Goal: Task Accomplishment & Management: Complete application form

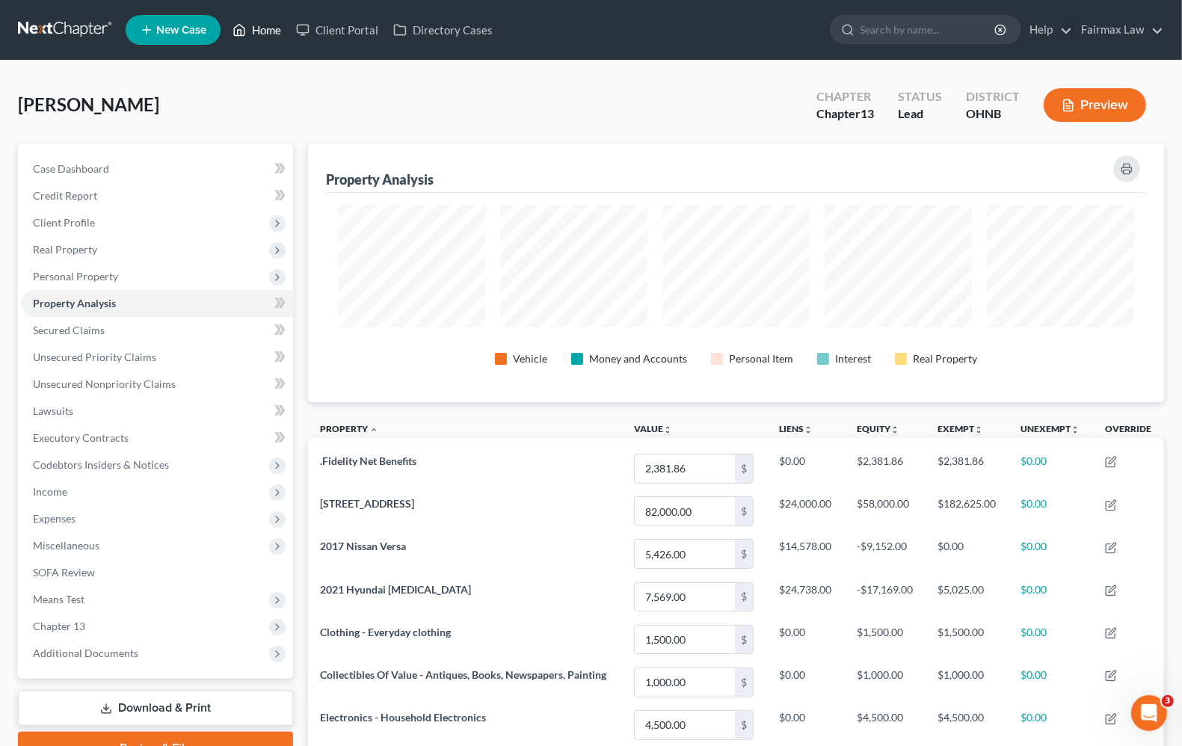
click at [259, 28] on link "Home" at bounding box center [257, 29] width 64 height 27
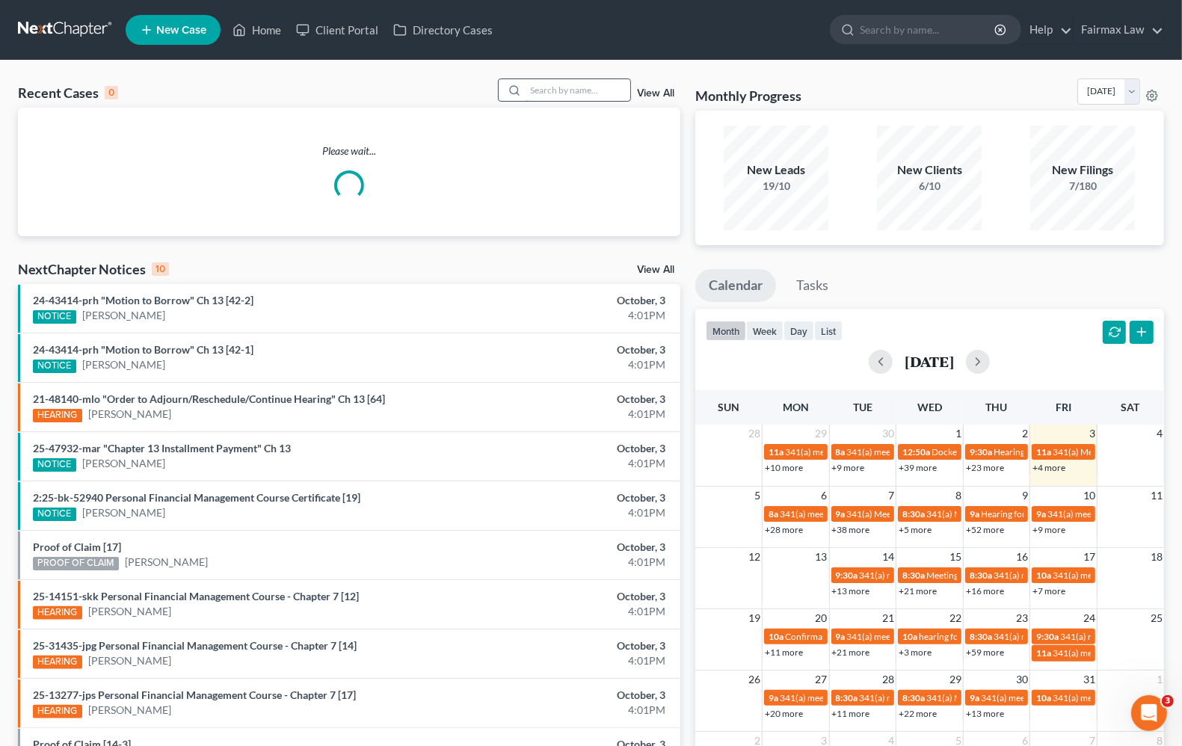
click at [591, 81] on input "search" at bounding box center [578, 90] width 105 height 22
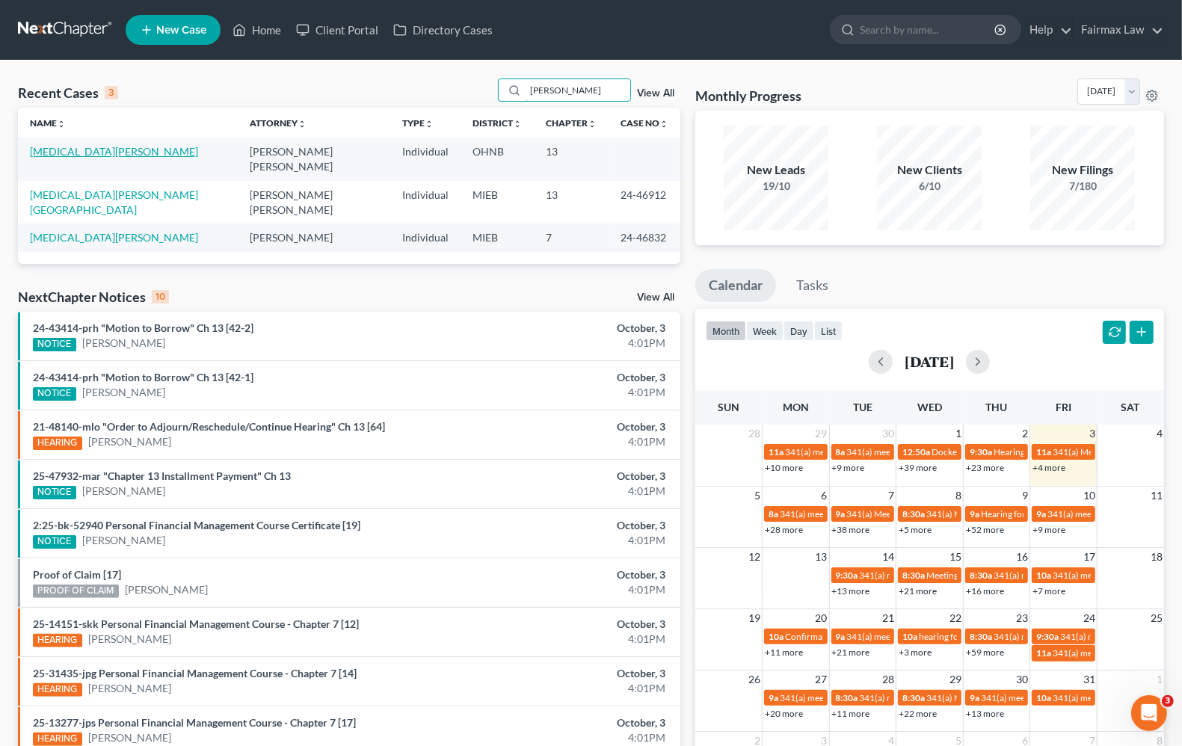
type input "whitehead"
click at [68, 157] on link "[MEDICAL_DATA][PERSON_NAME]" at bounding box center [114, 151] width 168 height 13
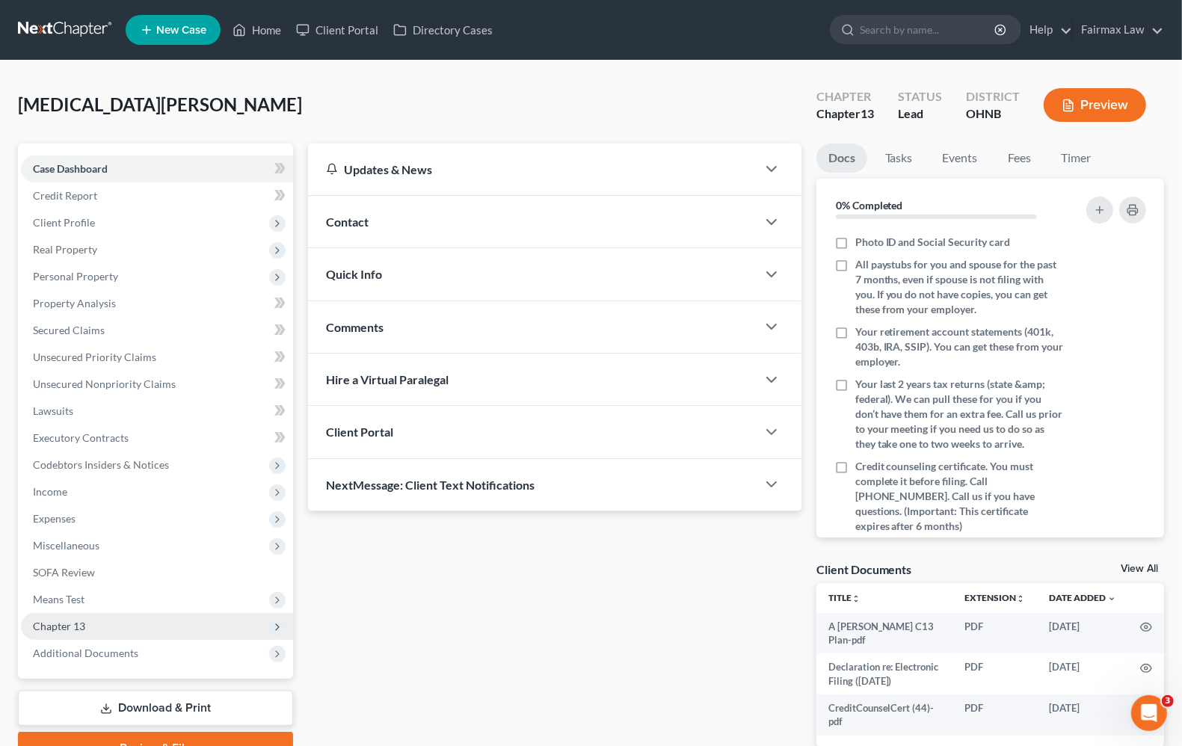
click at [71, 630] on span "Chapter 13" at bounding box center [59, 626] width 52 height 13
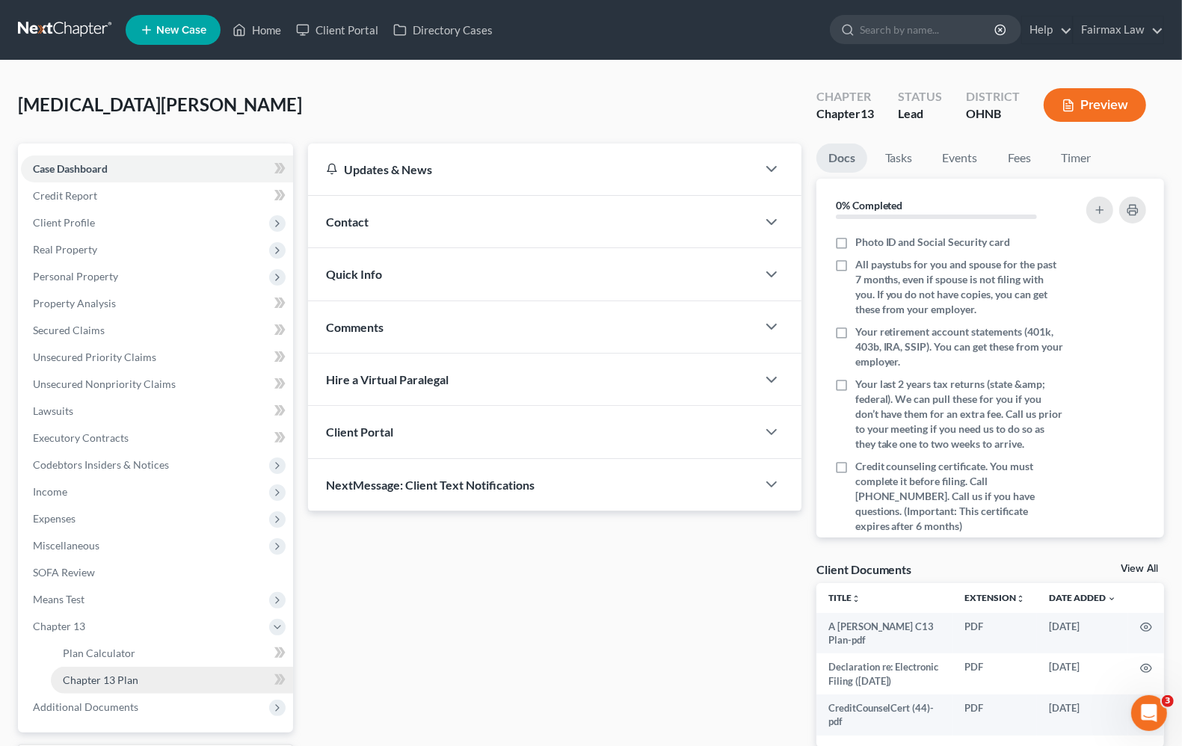
drag, startPoint x: 61, startPoint y: 622, endPoint x: 82, endPoint y: 675, distance: 57.1
click at [61, 623] on span "Chapter 13" at bounding box center [59, 626] width 52 height 13
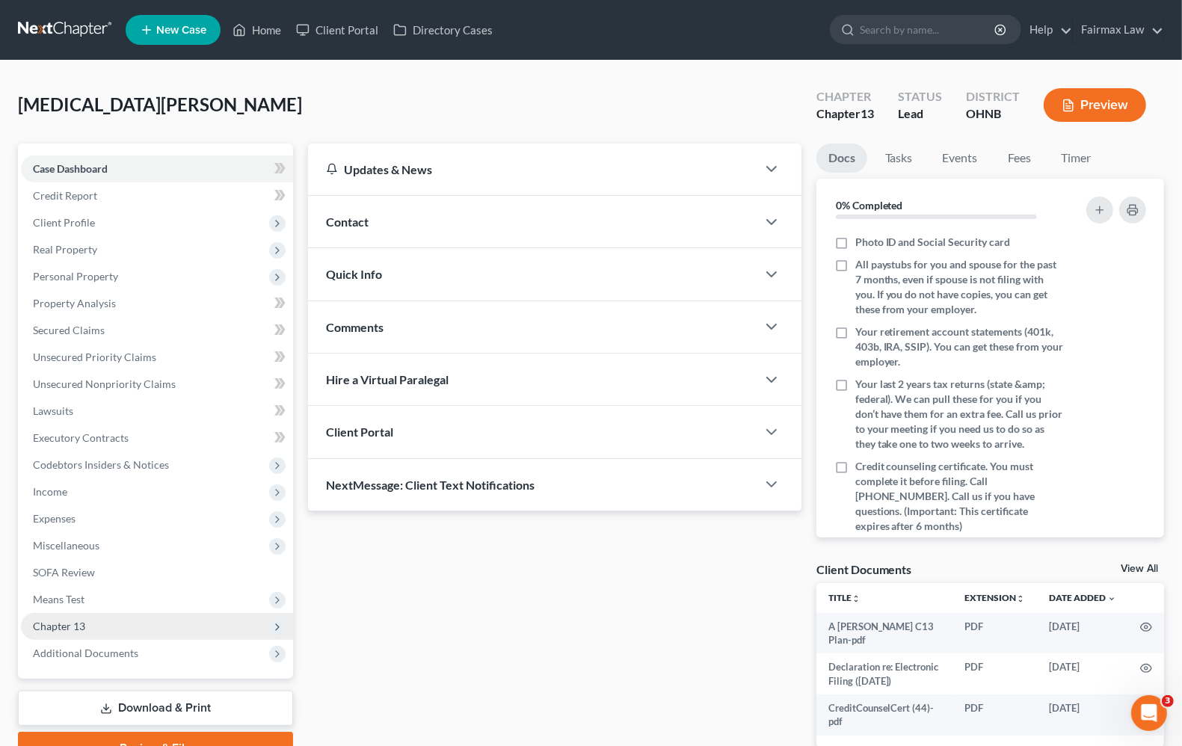
drag, startPoint x: 82, startPoint y: 675, endPoint x: 75, endPoint y: 622, distance: 53.6
click at [82, 675] on div "Case Dashboard Payments Invoices Payments Payments Credit Report Client Profile…" at bounding box center [155, 411] width 275 height 535
click at [84, 628] on span "Chapter 13" at bounding box center [59, 626] width 52 height 13
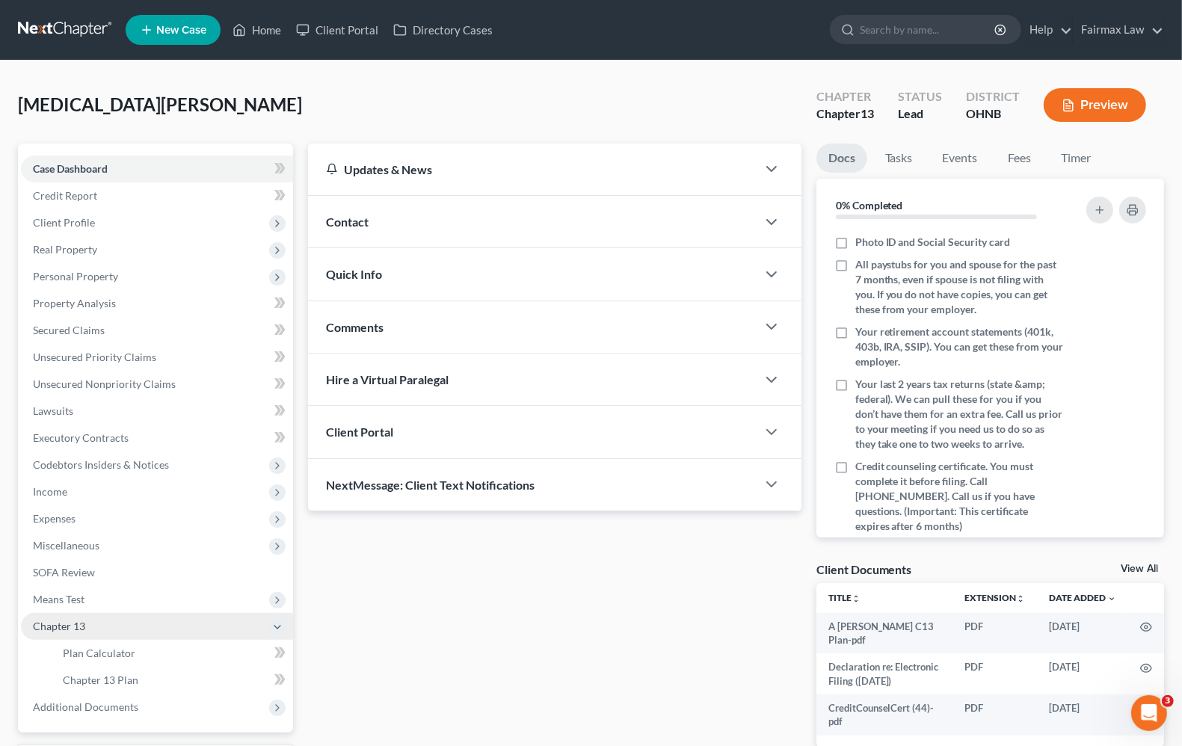
drag, startPoint x: 75, startPoint y: 622, endPoint x: 54, endPoint y: 619, distance: 21.1
click at [73, 624] on span "Chapter 13" at bounding box center [59, 626] width 52 height 13
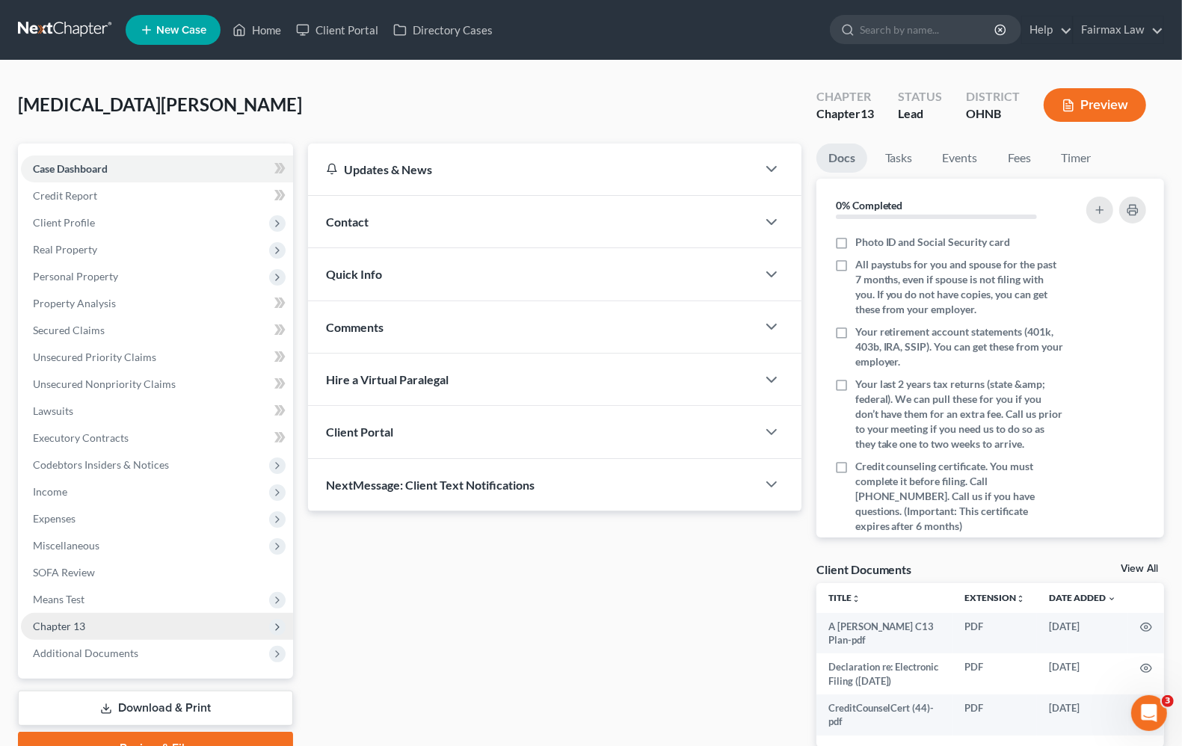
click at [50, 626] on span "Chapter 13" at bounding box center [59, 626] width 52 height 13
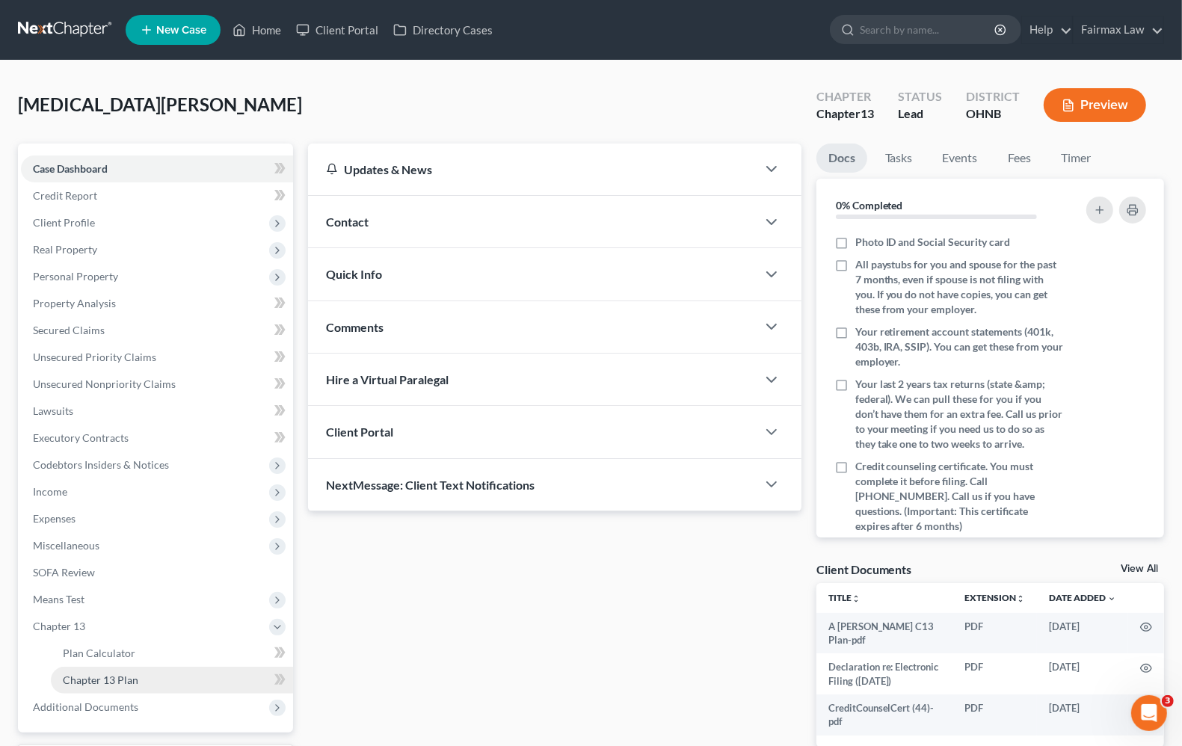
click at [83, 678] on span "Chapter 13 Plan" at bounding box center [101, 680] width 76 height 13
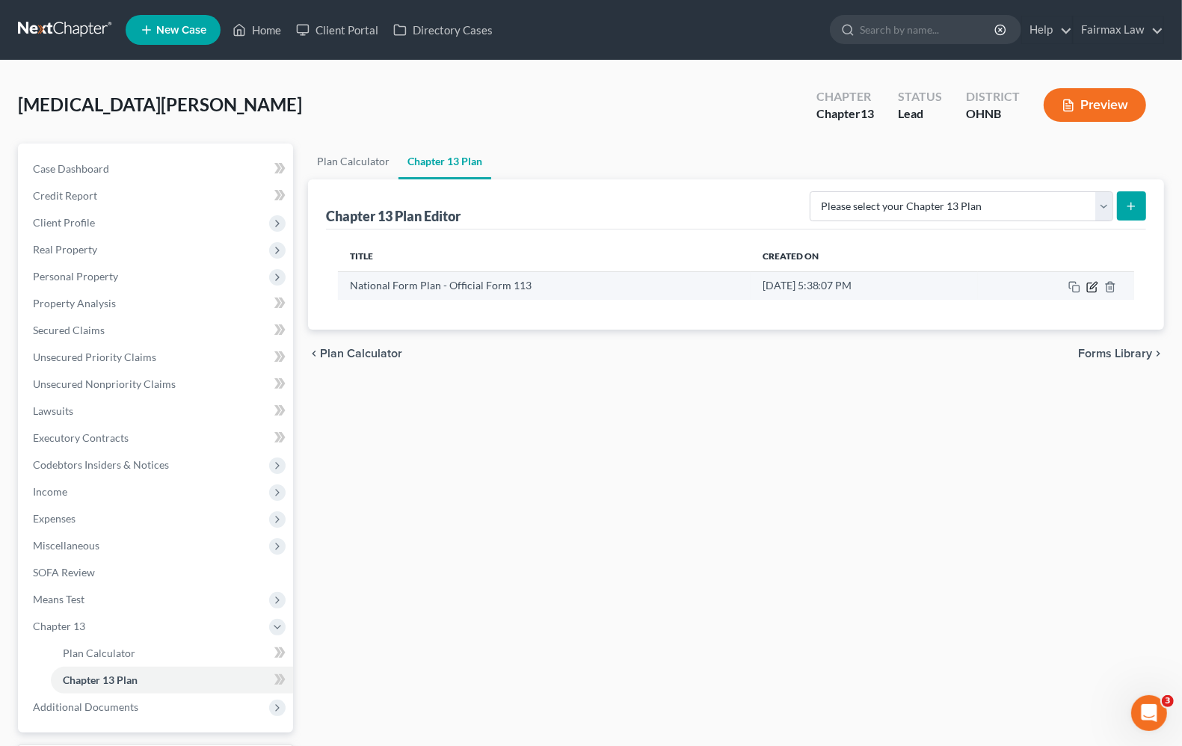
click at [1095, 286] on icon "button" at bounding box center [1092, 287] width 12 height 12
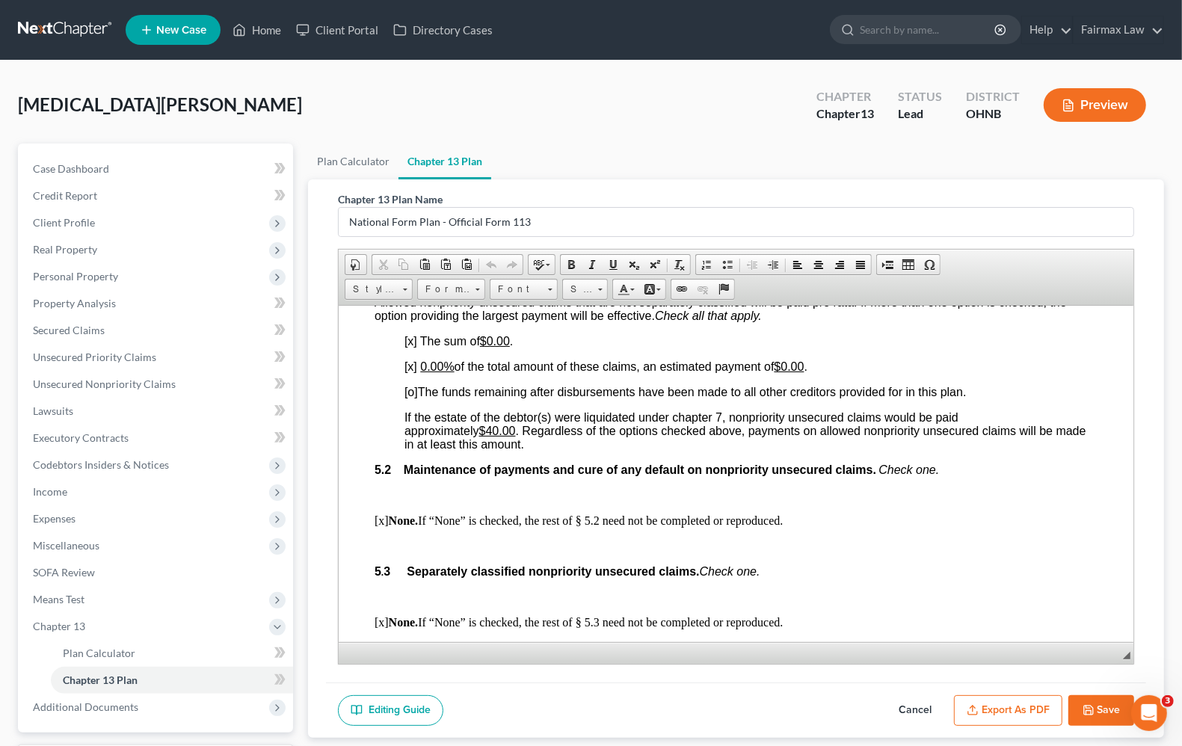
scroll to position [3178, 0]
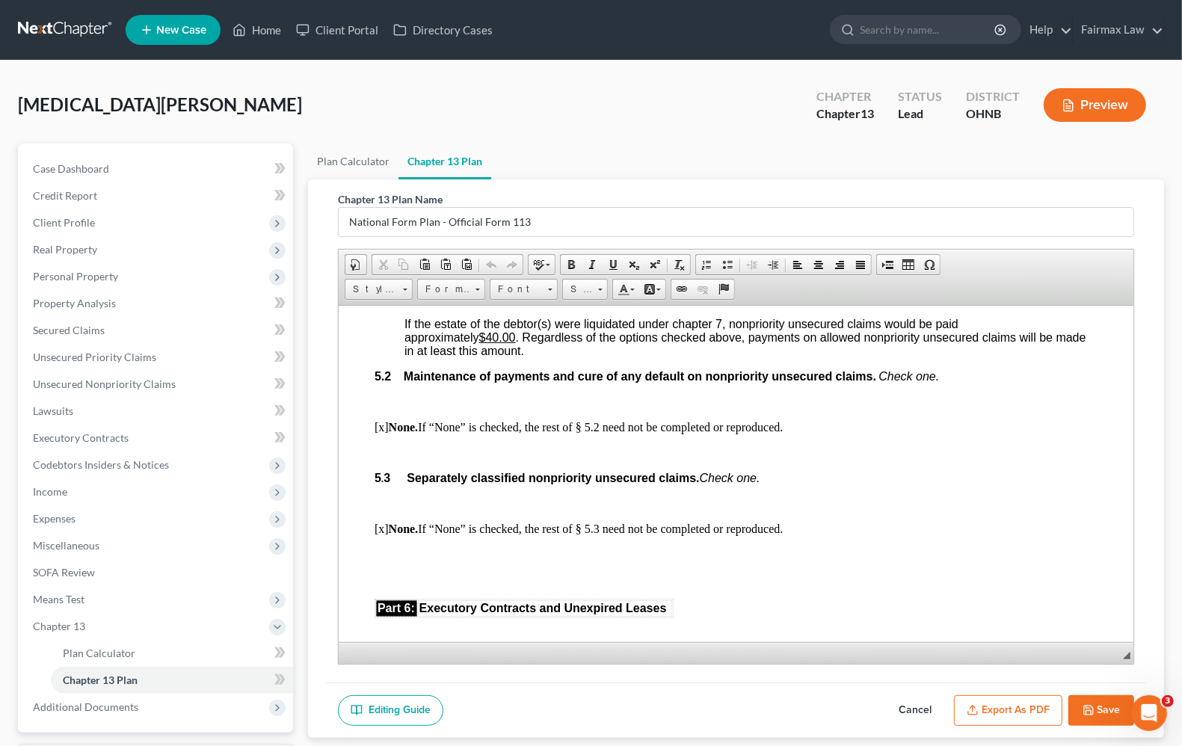
click at [408, 304] on span "[o]" at bounding box center [411, 298] width 13 height 13
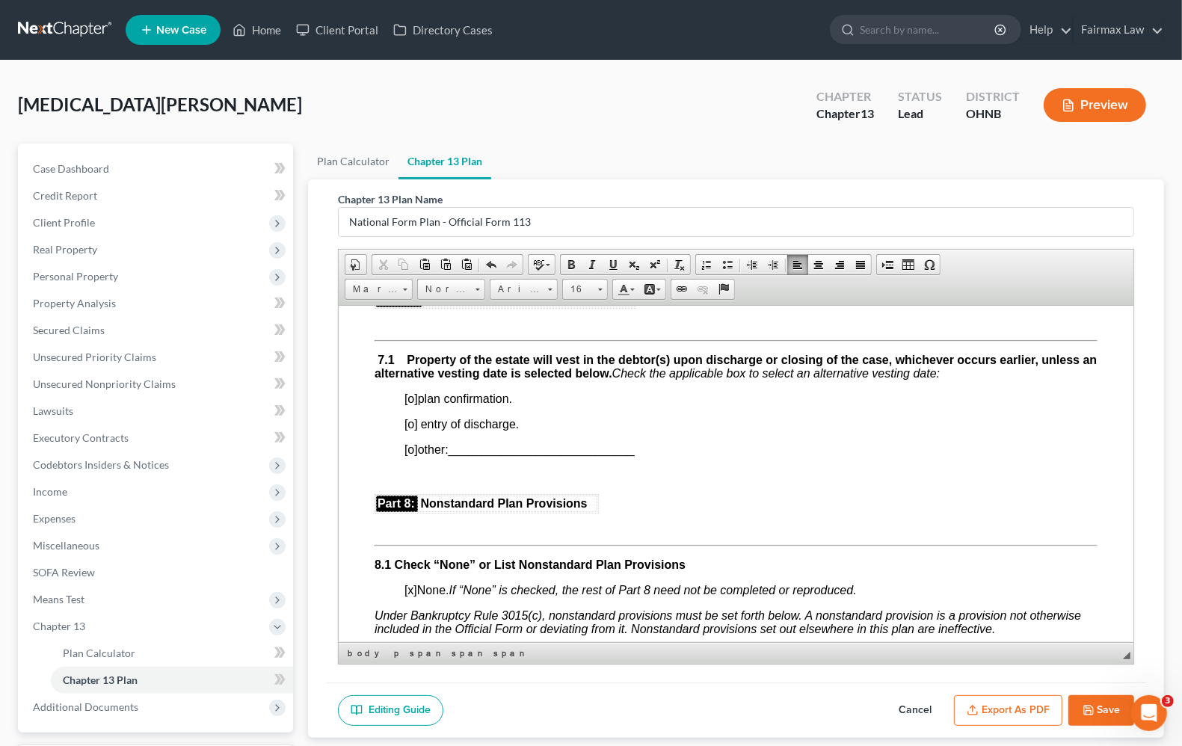
scroll to position [3739, 0]
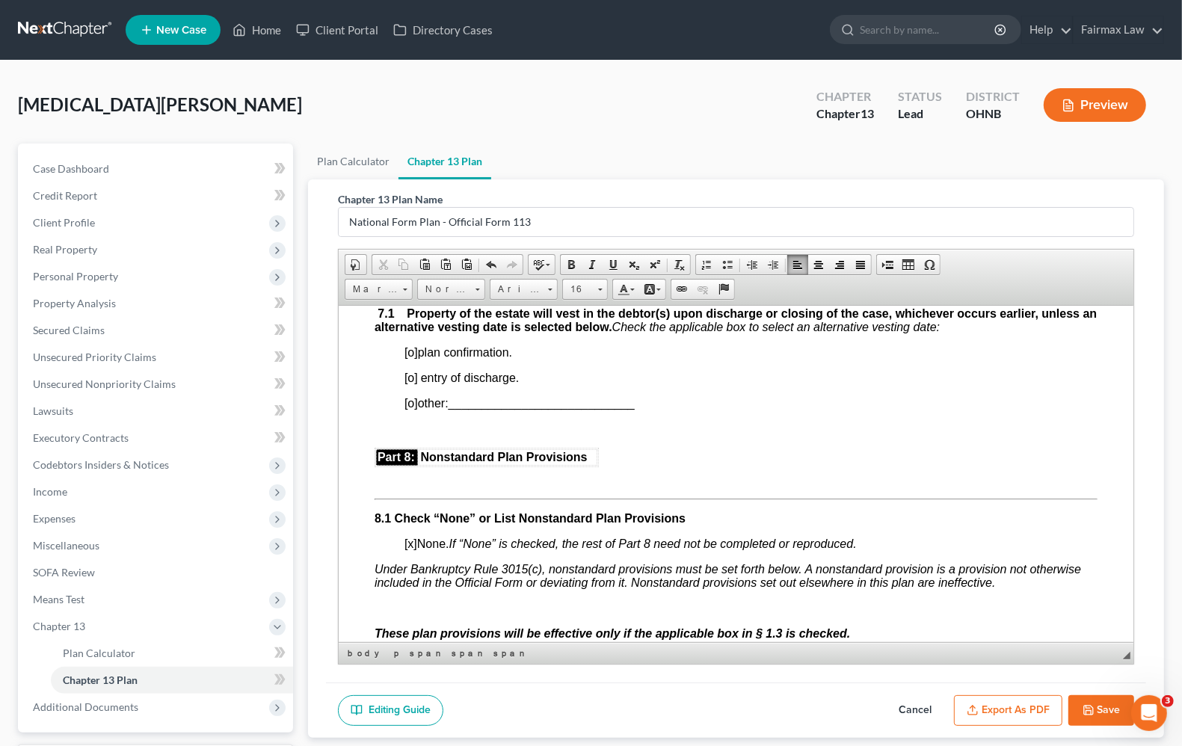
click at [412, 358] on span "[o]" at bounding box center [411, 351] width 13 height 13
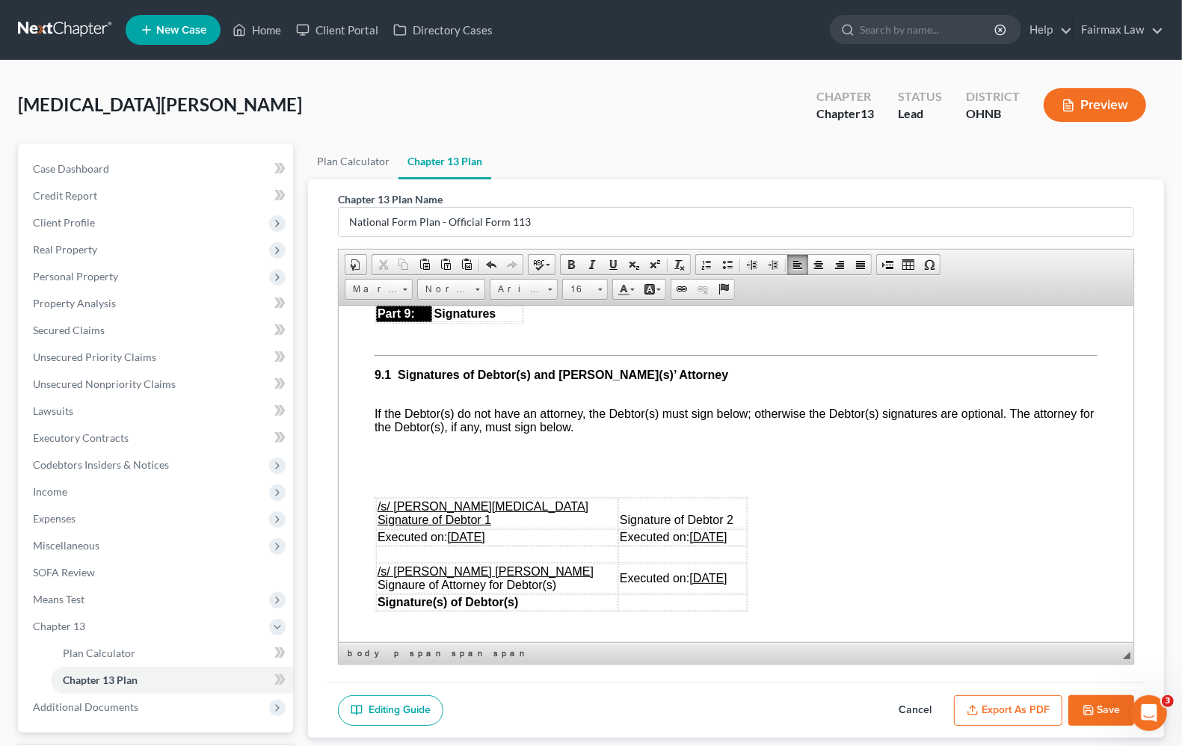
scroll to position [4206, 0]
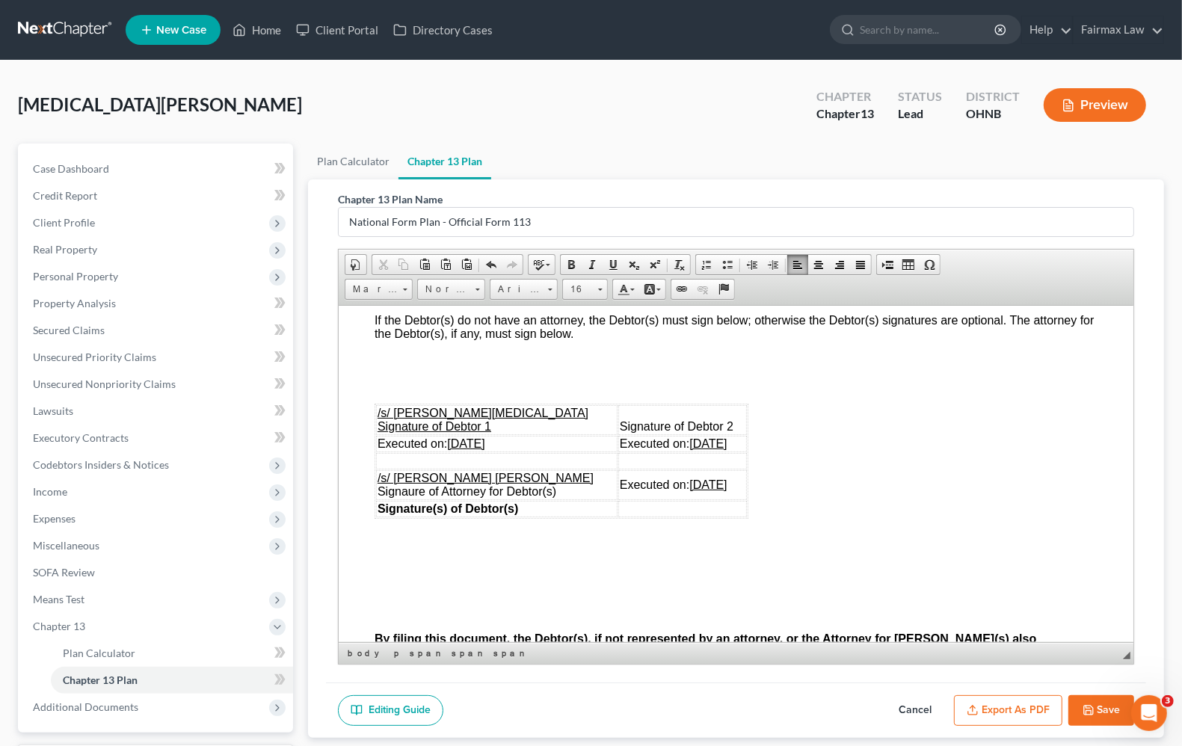
click at [689, 449] on u "10/02/2025" at bounding box center [707, 443] width 37 height 13
click at [689, 490] on u "10/02/2025" at bounding box center [707, 484] width 37 height 13
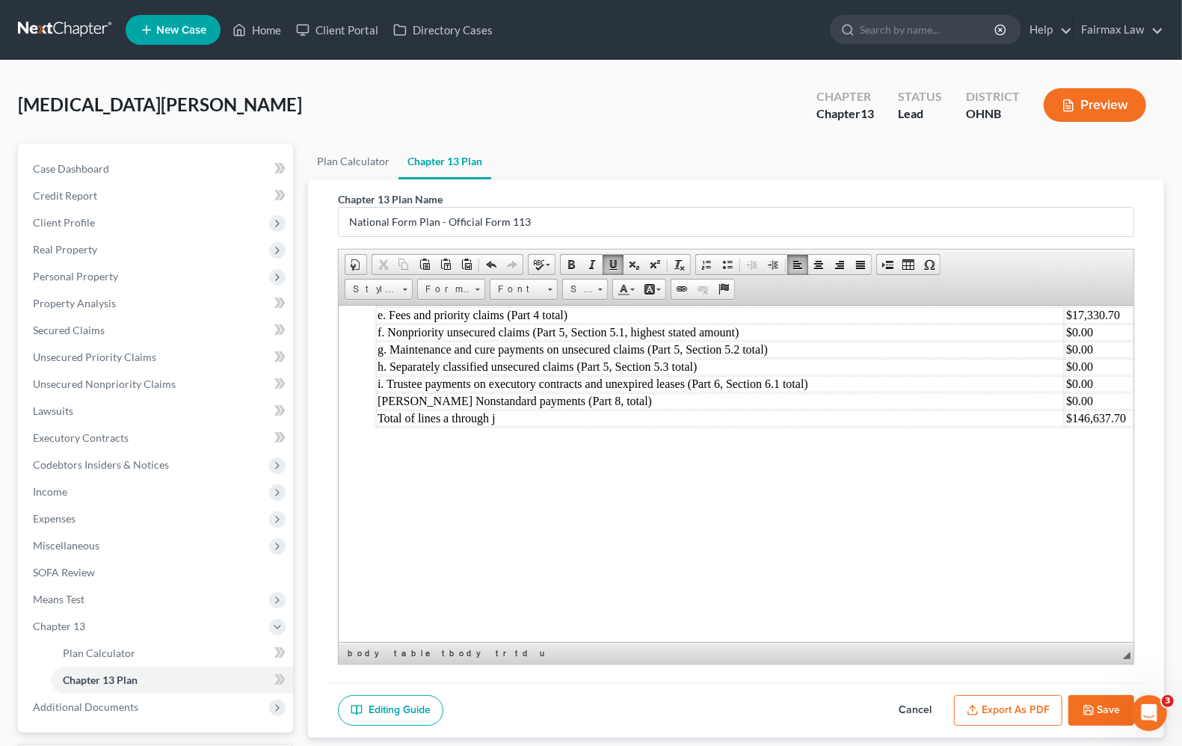
scroll to position [4815, 0]
click at [1083, 716] on icon "button" at bounding box center [1089, 710] width 12 height 12
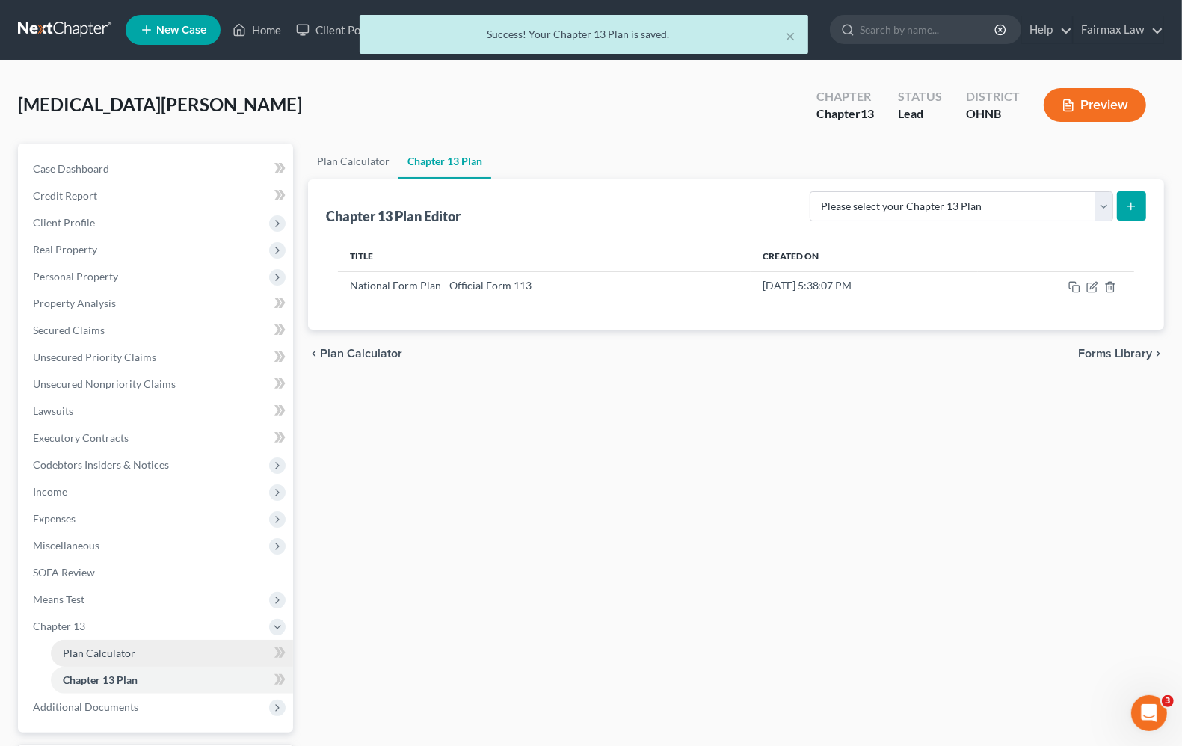
click at [105, 656] on span "Plan Calculator" at bounding box center [99, 653] width 73 height 13
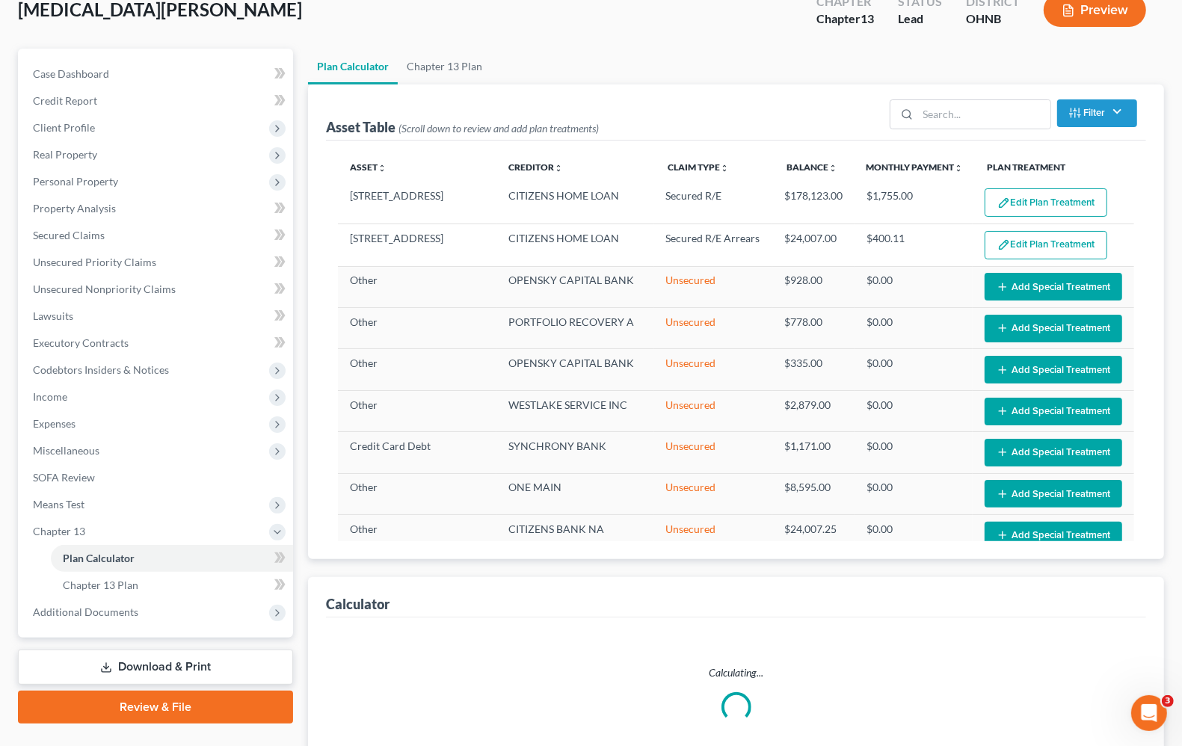
scroll to position [187, 0]
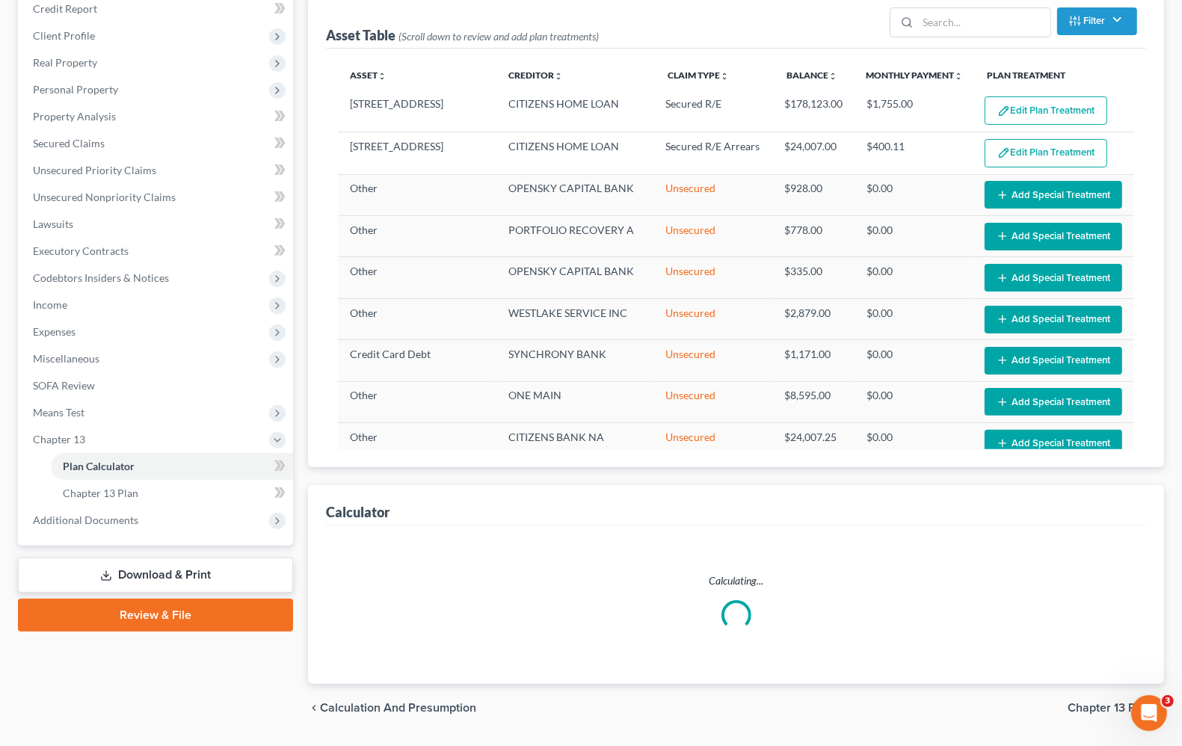
select select "59"
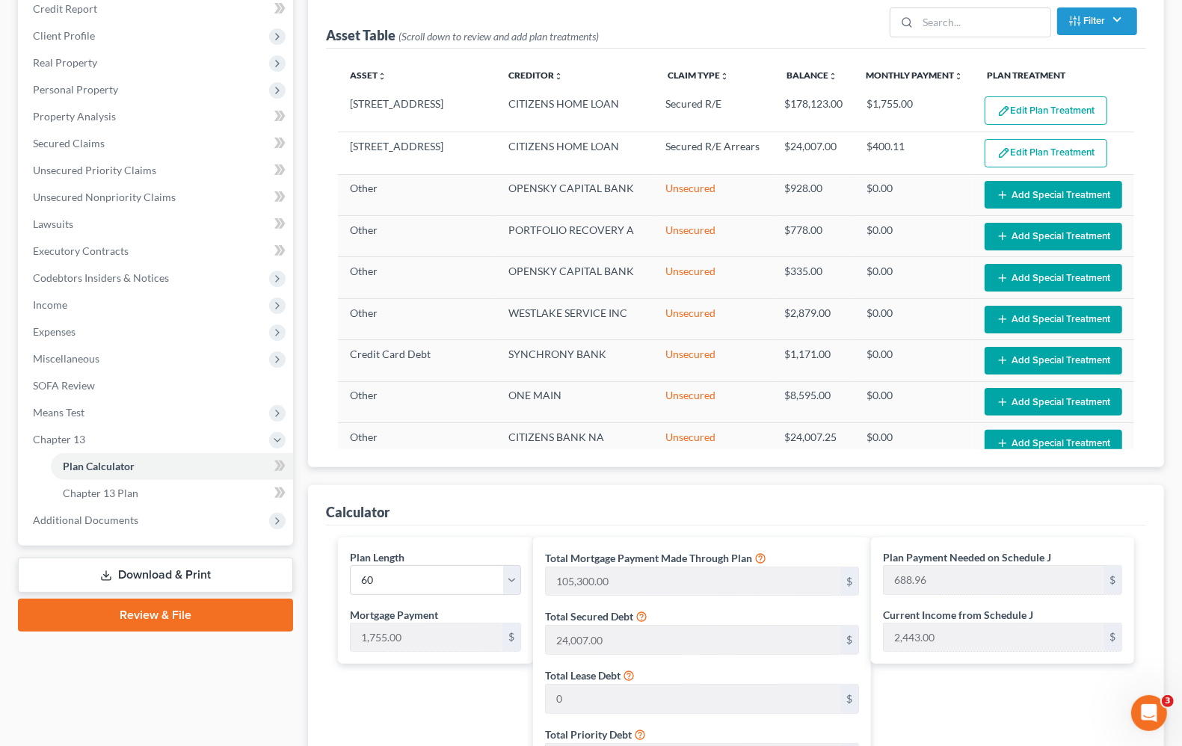
drag, startPoint x: 87, startPoint y: 517, endPoint x: 105, endPoint y: 540, distance: 29.3
click at [87, 516] on span "Additional Documents" at bounding box center [85, 520] width 105 height 13
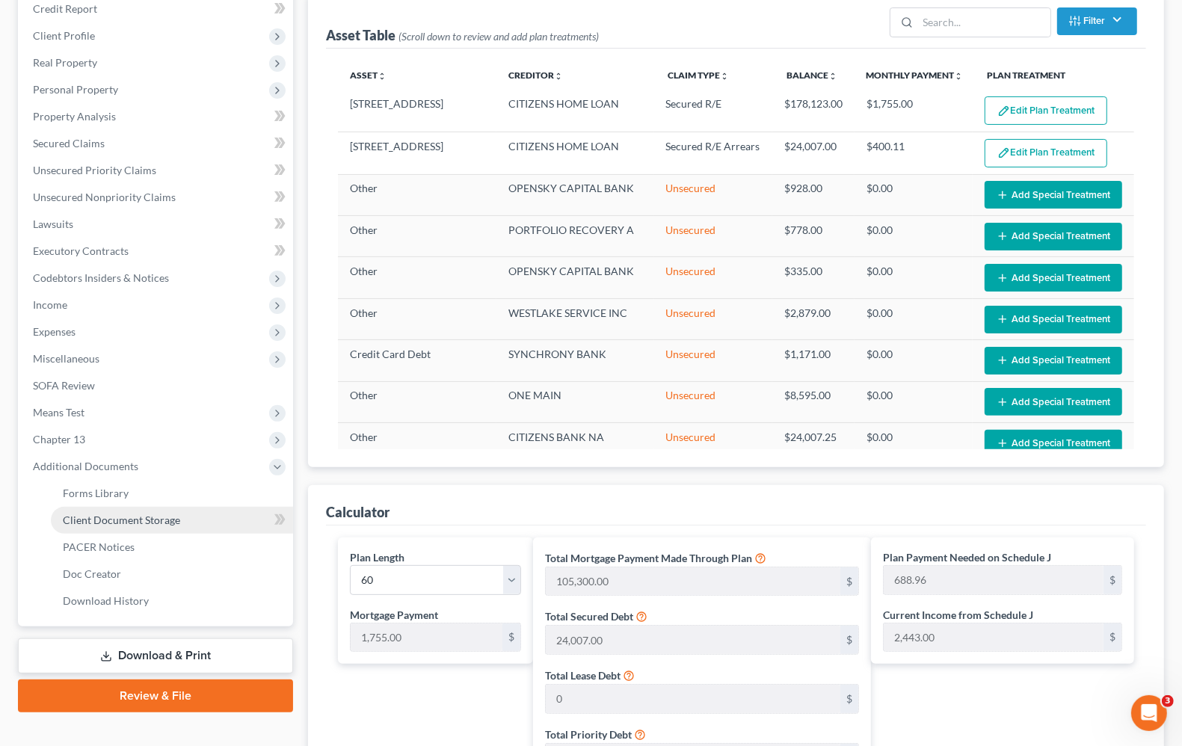
click at [96, 516] on span "Client Document Storage" at bounding box center [121, 520] width 117 height 13
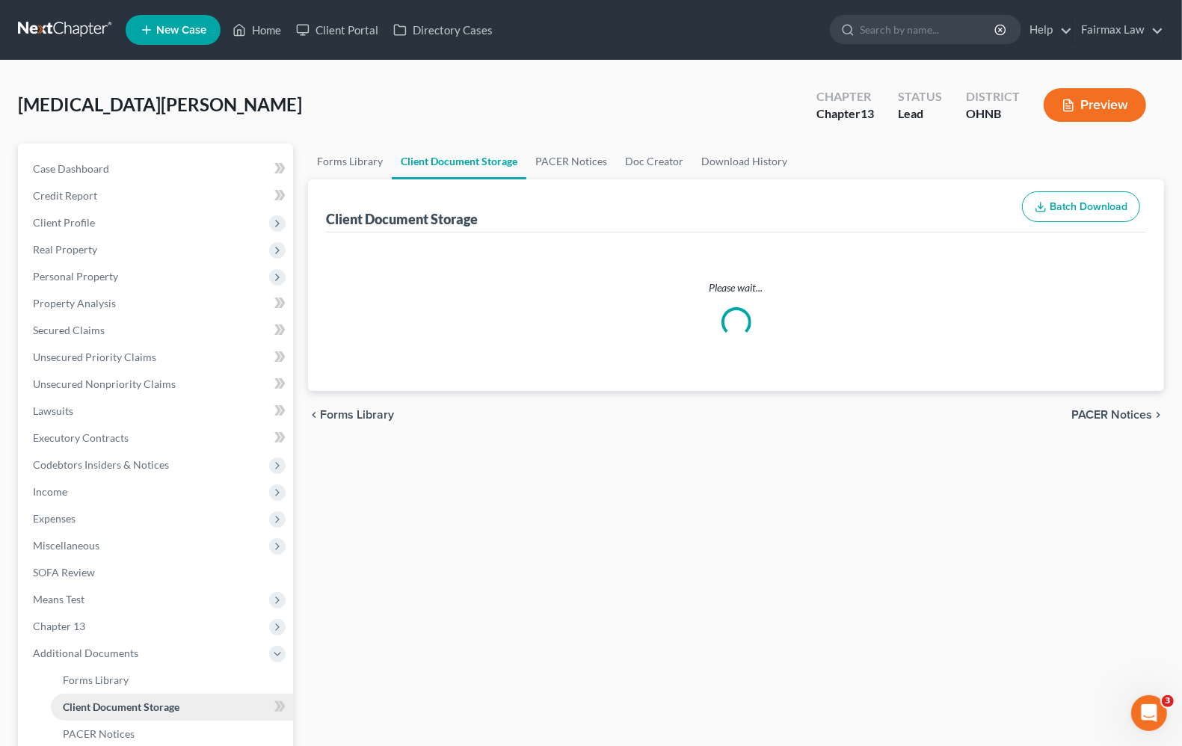
select select "5"
select select "16"
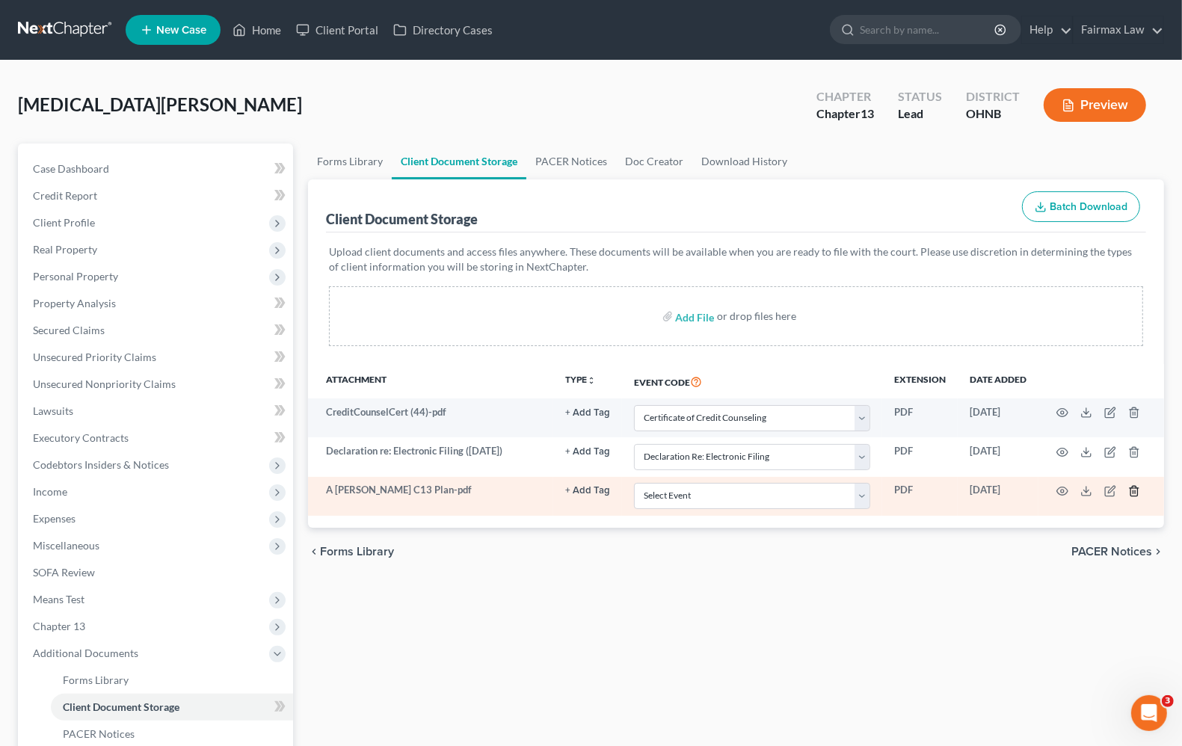
click at [1131, 492] on icon "button" at bounding box center [1134, 491] width 12 height 12
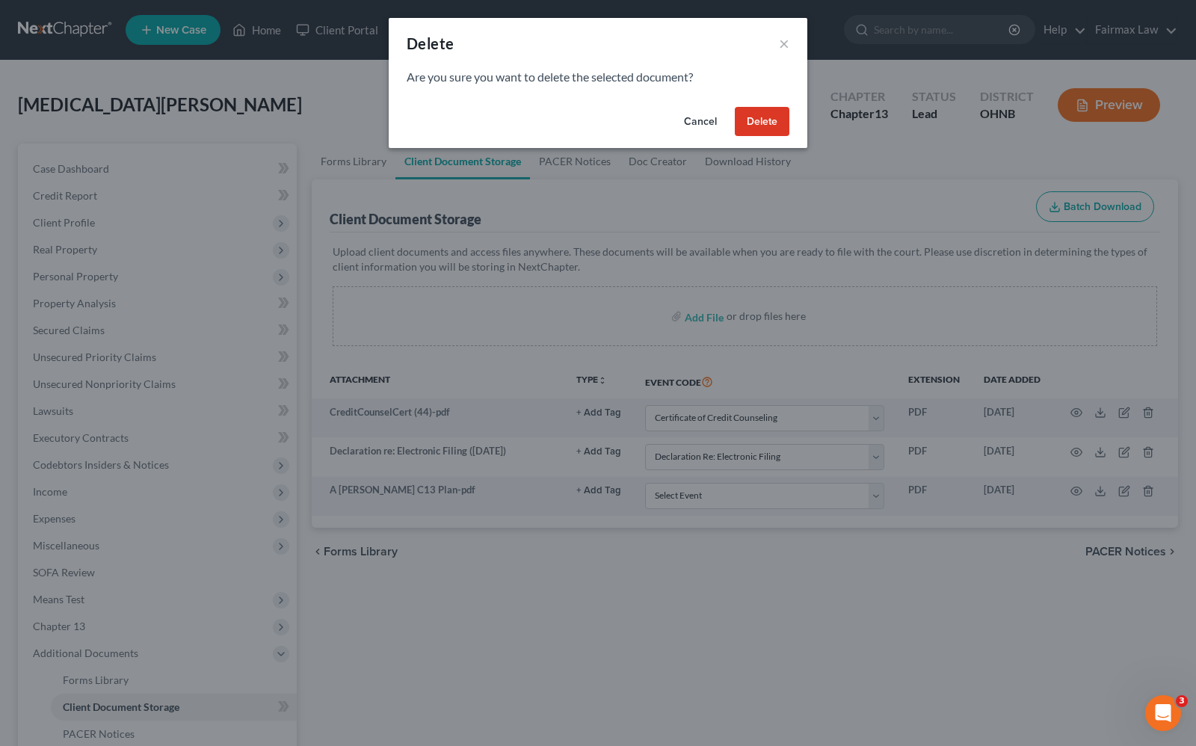
click at [754, 126] on button "Delete" at bounding box center [762, 122] width 55 height 30
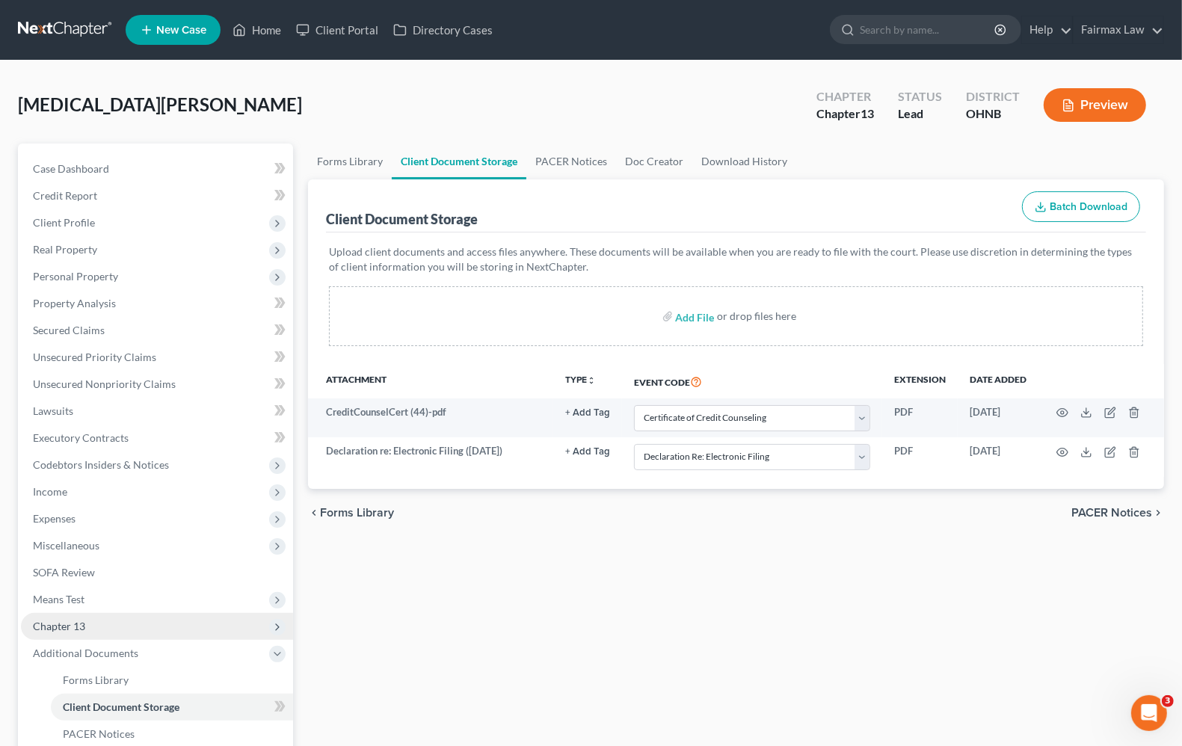
click at [76, 629] on span "Chapter 13" at bounding box center [59, 626] width 52 height 13
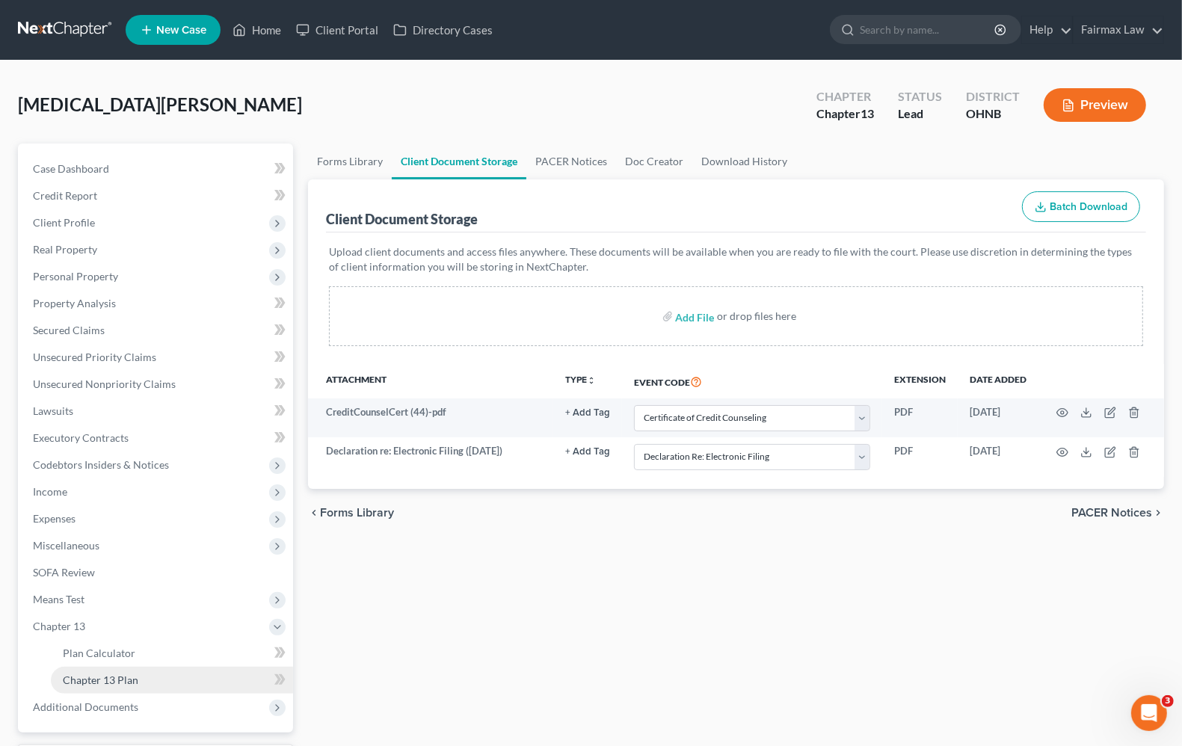
click at [98, 677] on span "Chapter 13 Plan" at bounding box center [101, 680] width 76 height 13
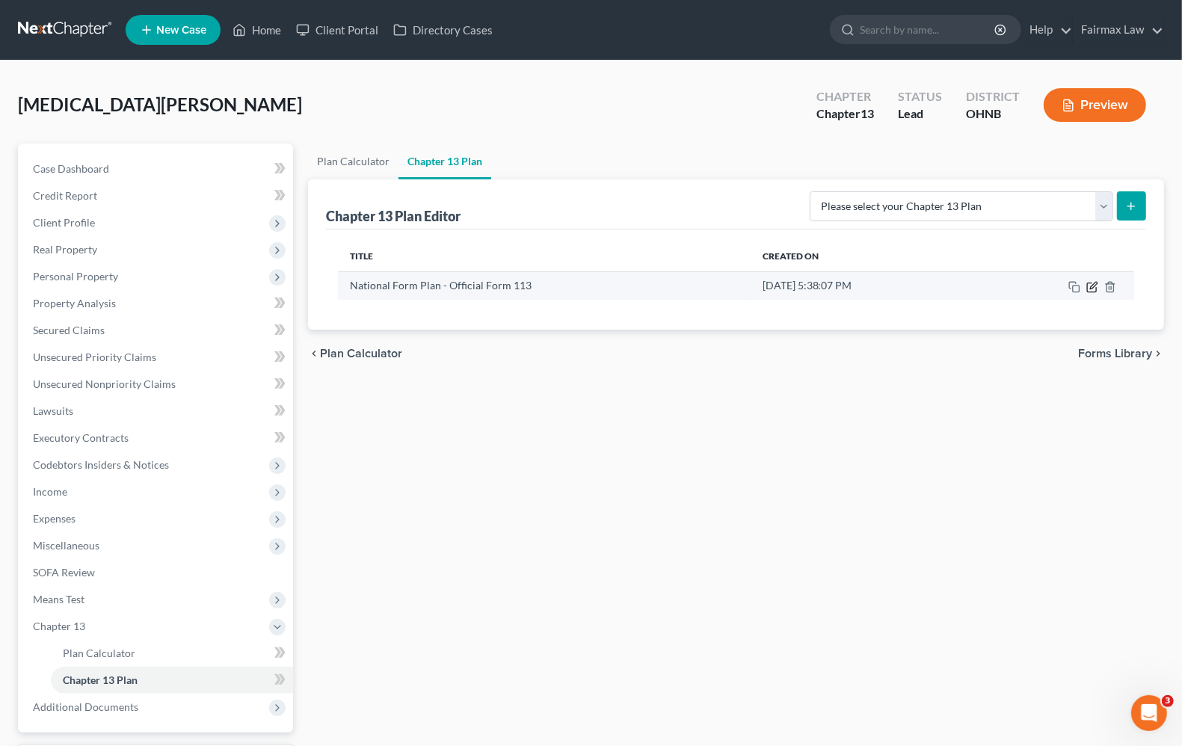
click at [1092, 284] on icon "button" at bounding box center [1092, 287] width 12 height 12
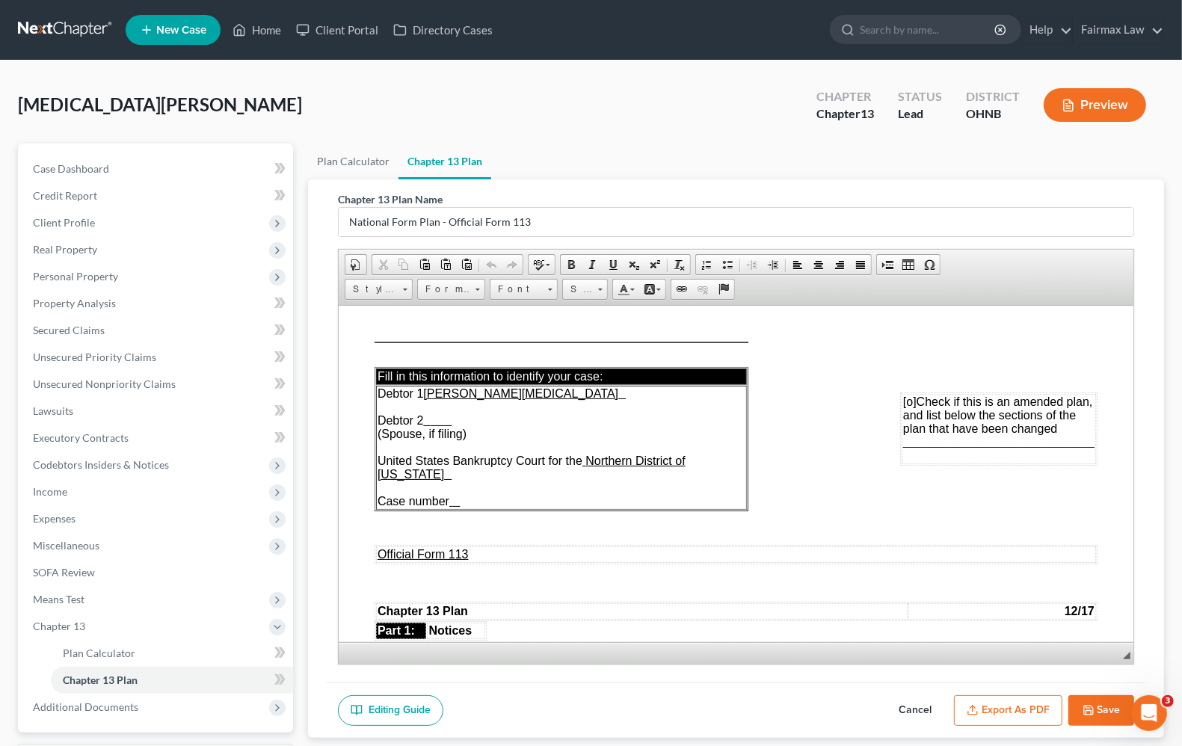
click at [1033, 716] on button "Export as PDF" at bounding box center [1008, 710] width 108 height 31
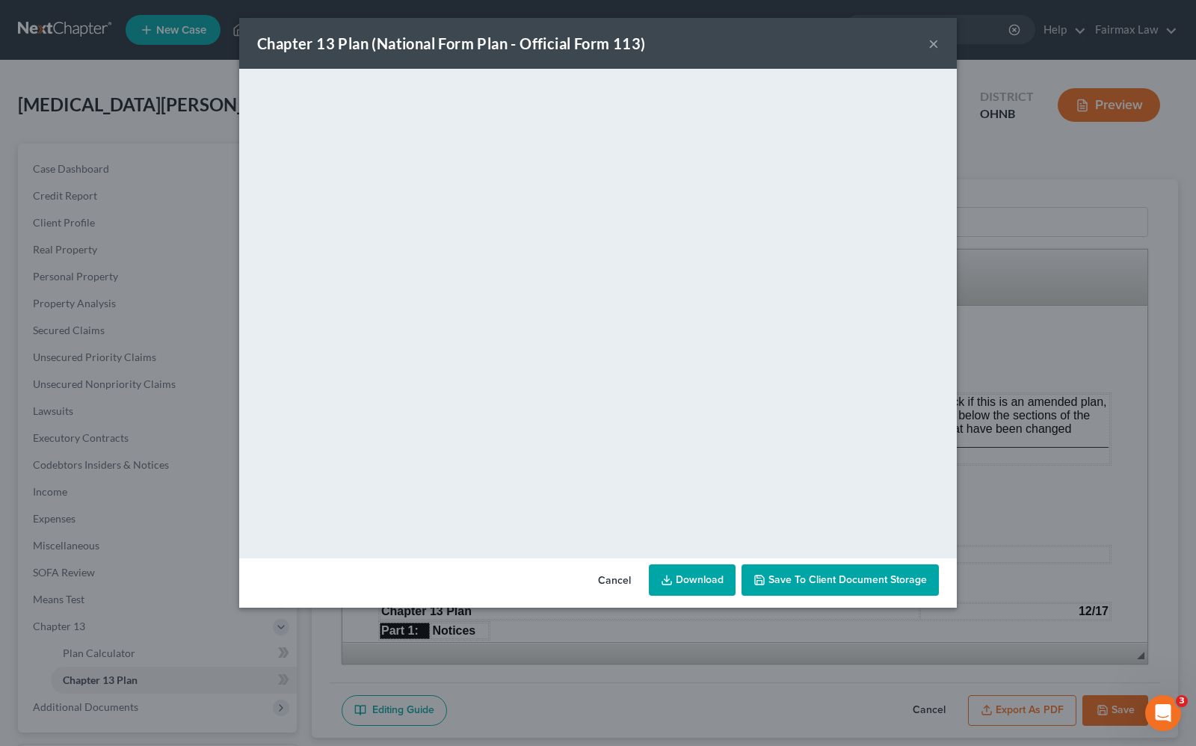
drag, startPoint x: 1060, startPoint y: 259, endPoint x: 981, endPoint y: 168, distance: 120.8
click at [1060, 259] on div "Chapter 13 Plan (National Form Plan - Official Form 113) × <object ng-attr-data…" at bounding box center [598, 373] width 1196 height 746
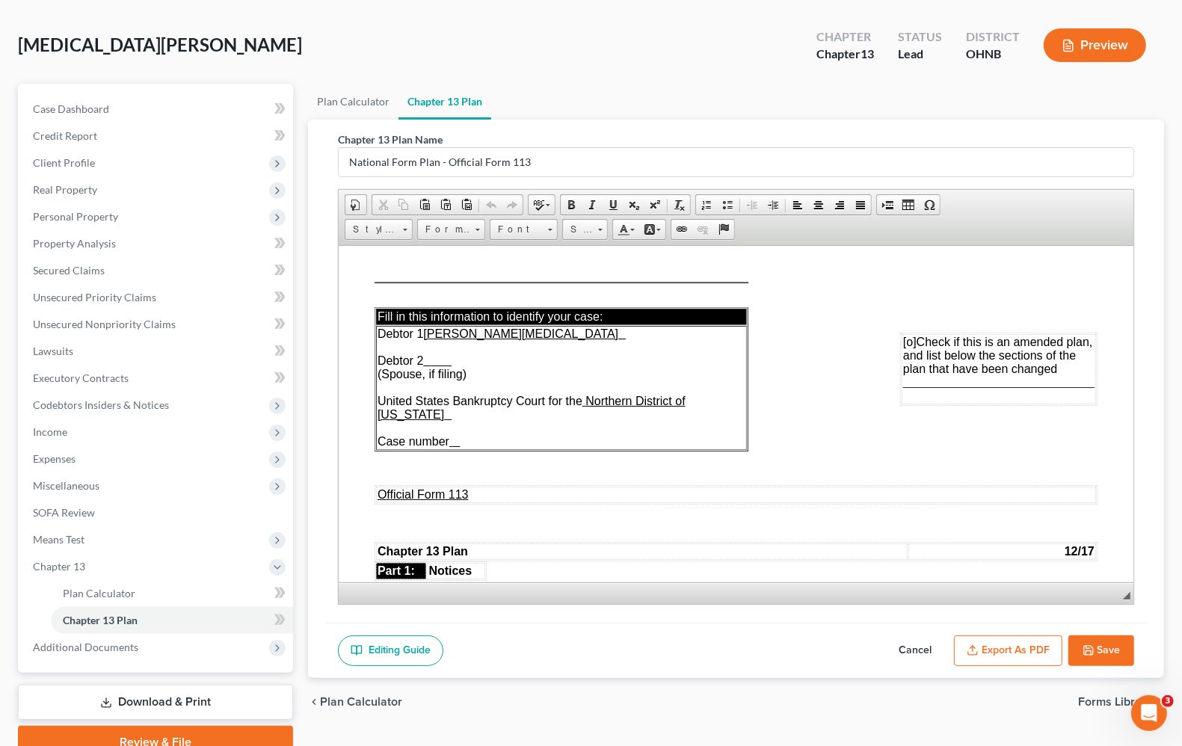
scroll to position [128, 0]
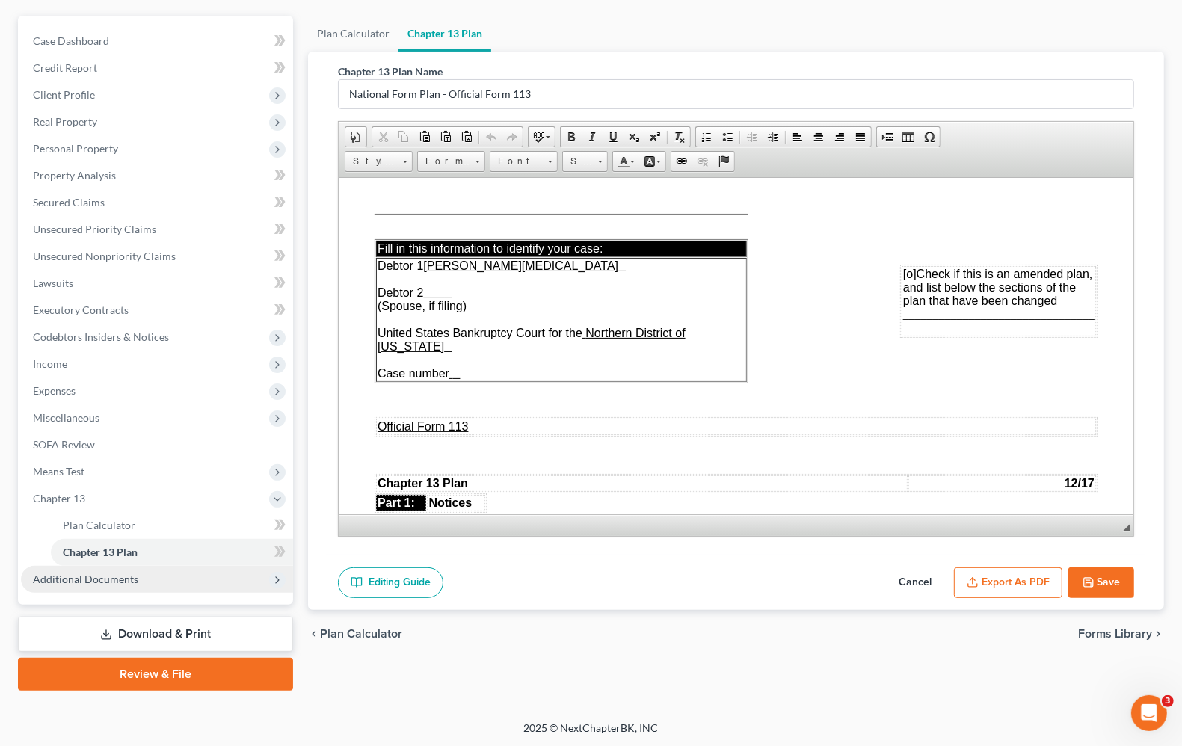
click at [114, 583] on span "Additional Documents" at bounding box center [85, 579] width 105 height 13
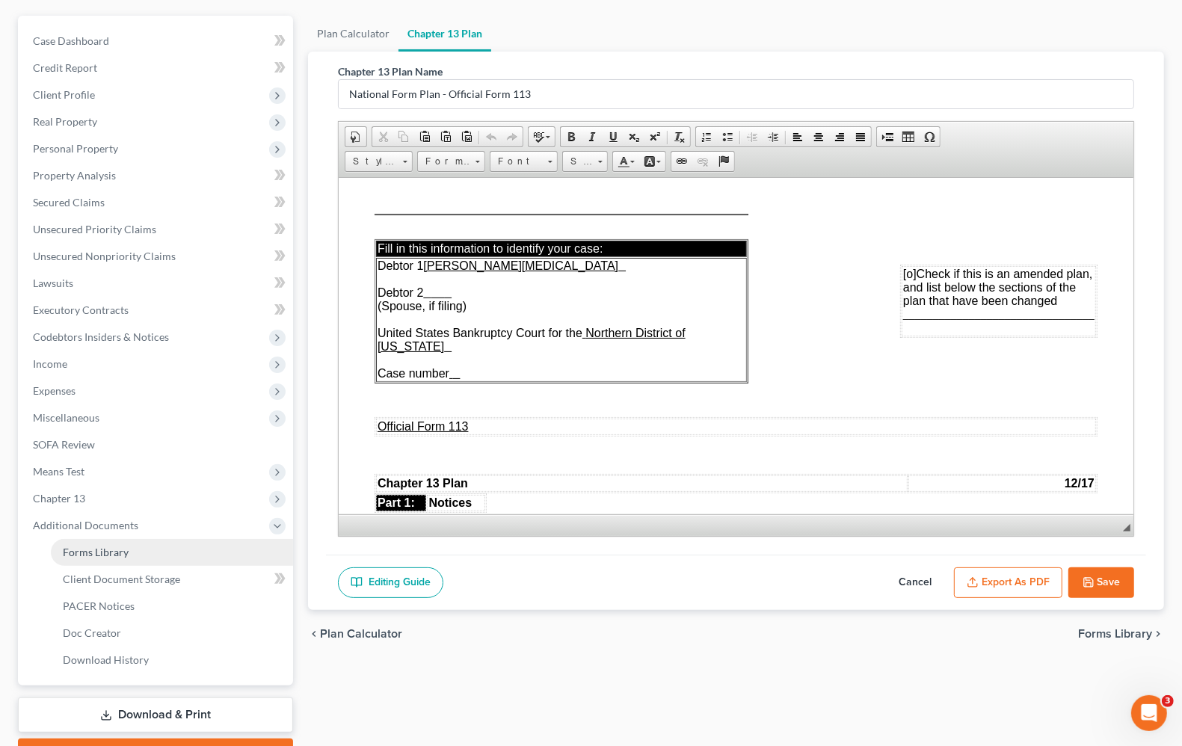
click at [117, 558] on link "Forms Library" at bounding box center [172, 552] width 242 height 27
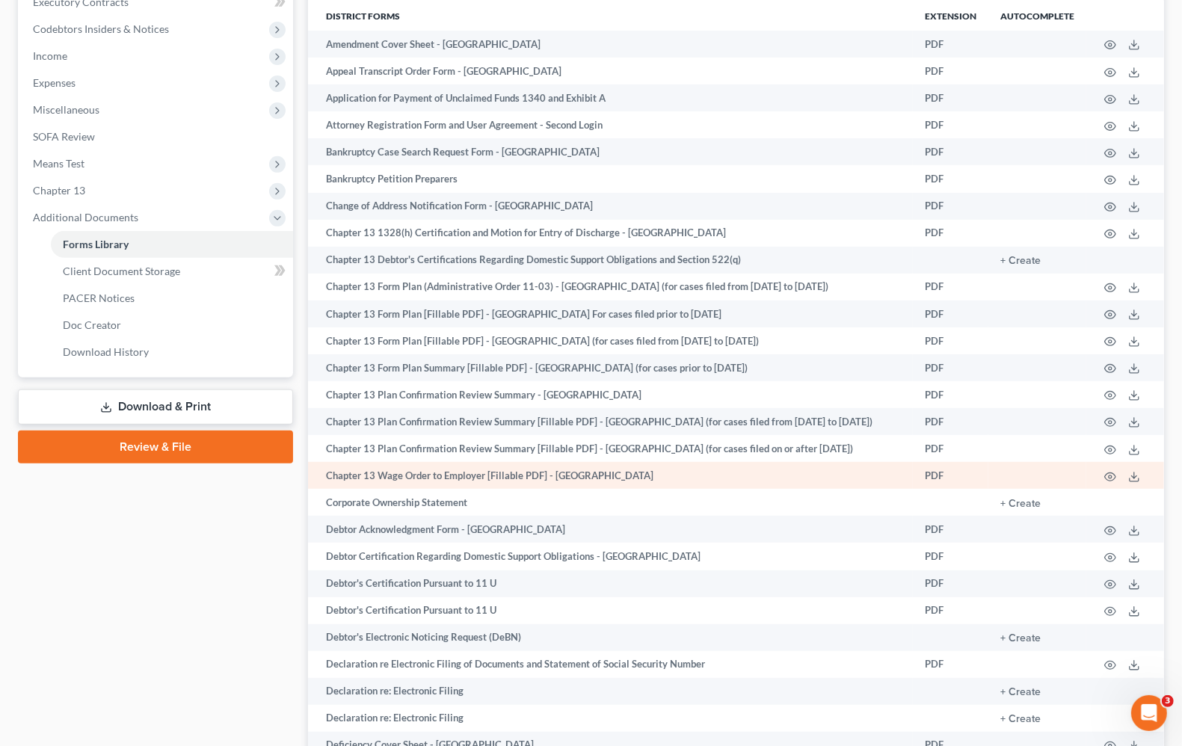
scroll to position [467, 0]
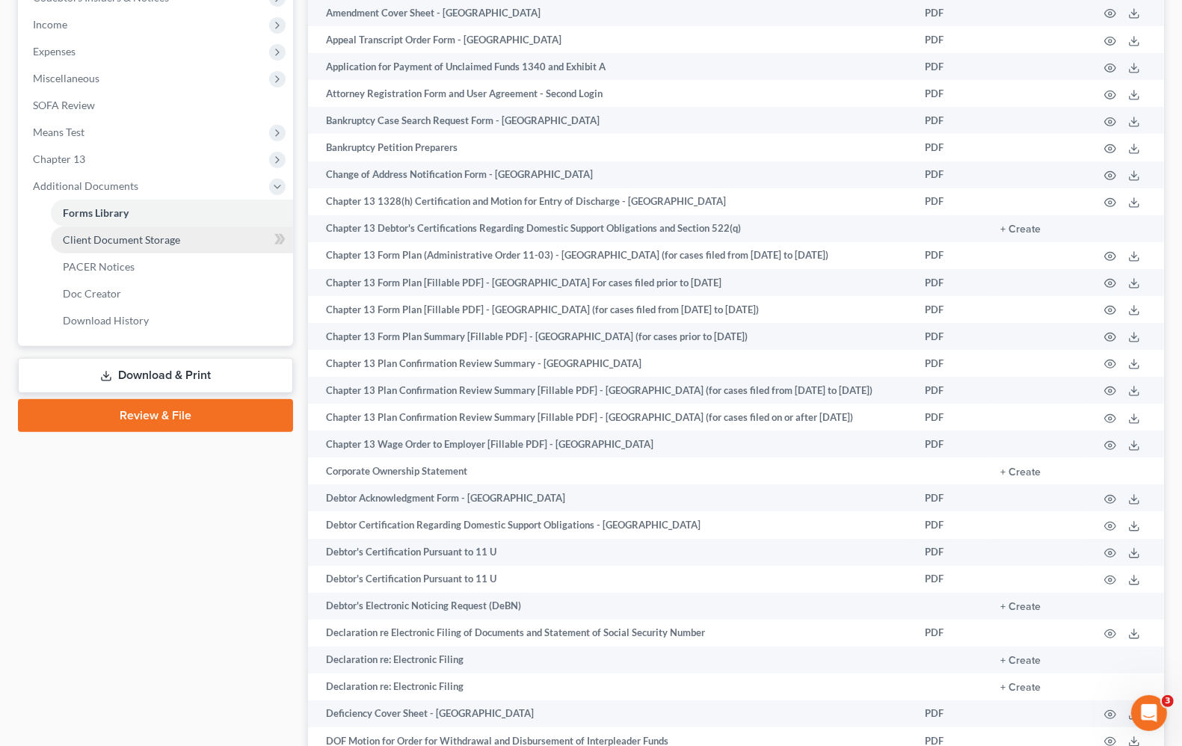
click at [113, 244] on link "Client Document Storage" at bounding box center [172, 240] width 242 height 27
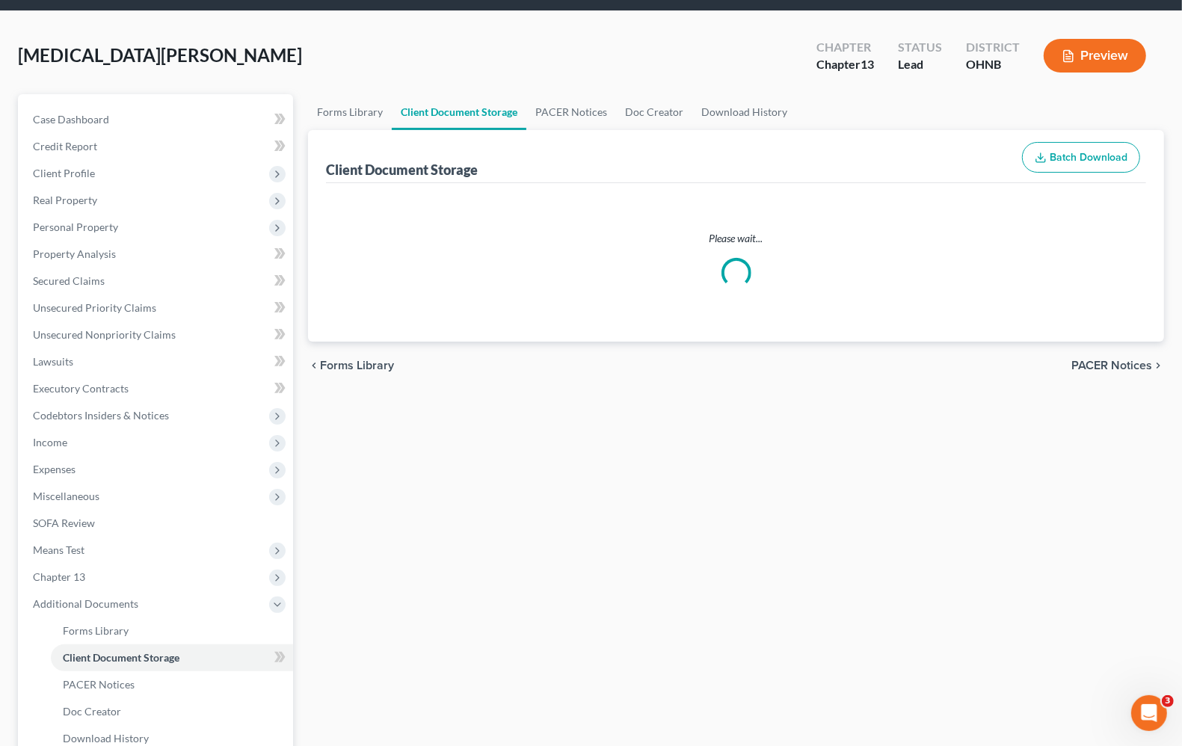
scroll to position [1, 0]
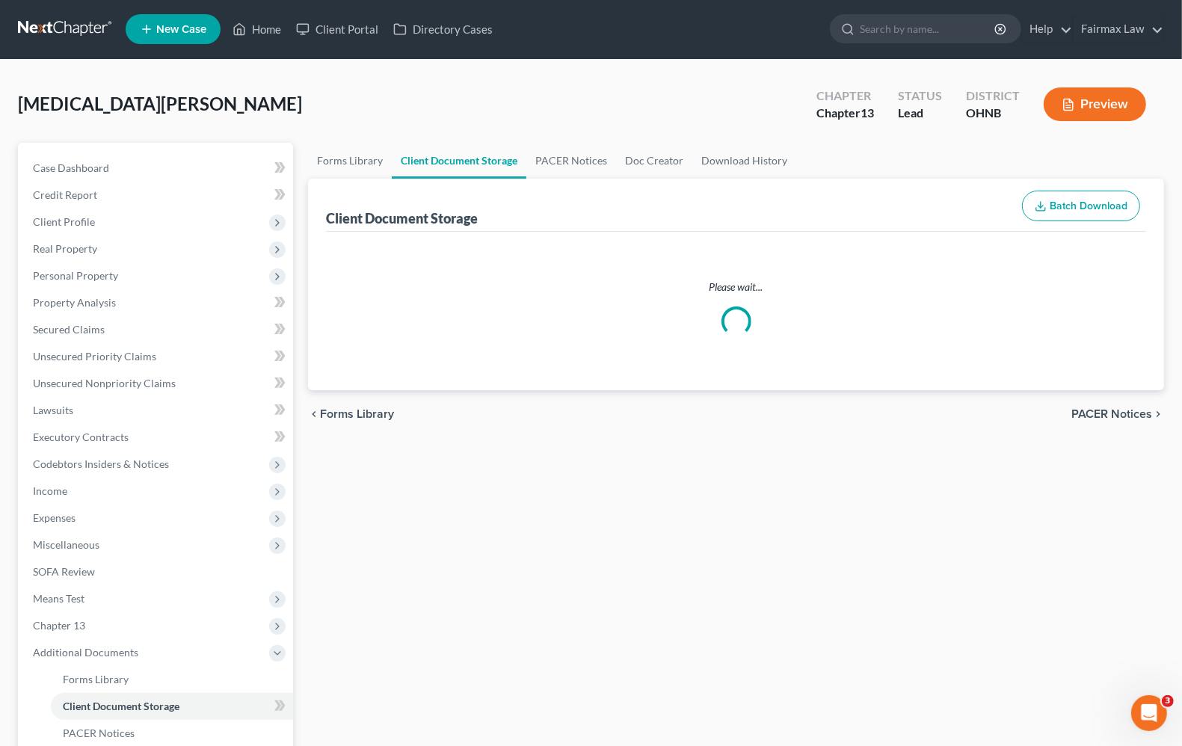
select select "5"
select select "16"
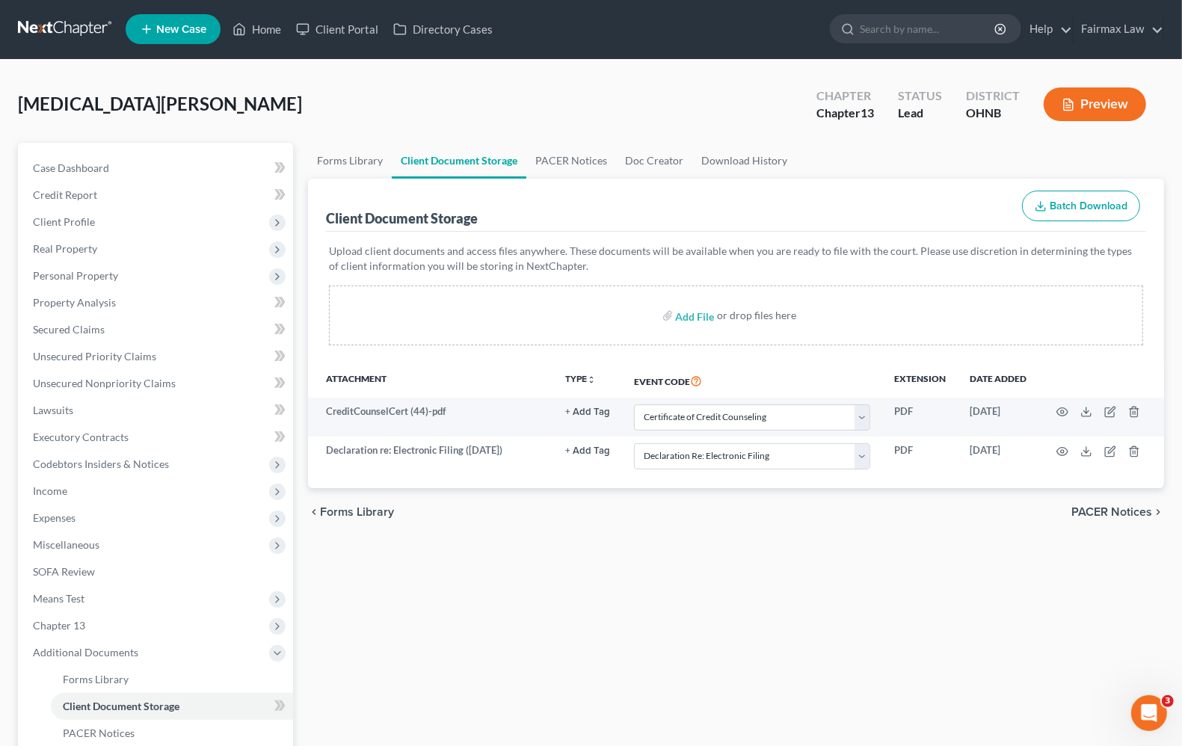
scroll to position [0, 0]
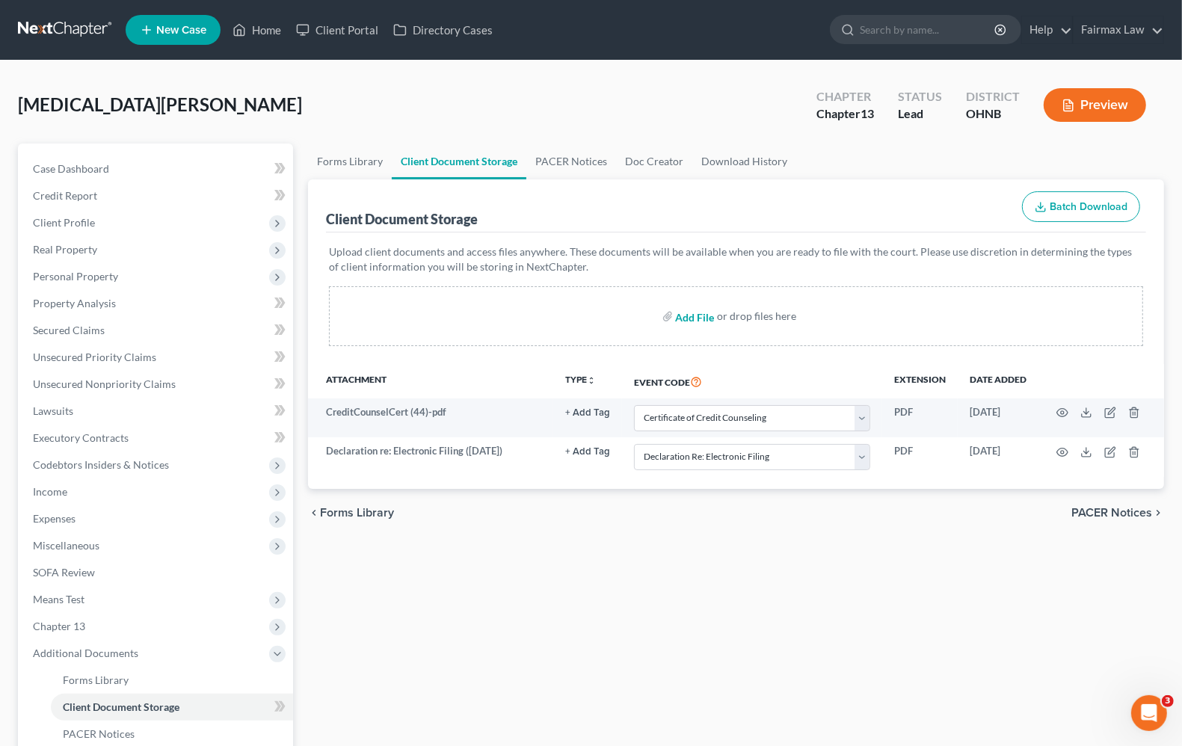
click at [703, 315] on input "file" at bounding box center [694, 316] width 36 height 27
type input "C:\fakepath\A Whiehead C13 Plan.pdf"
select select "5"
select select "16"
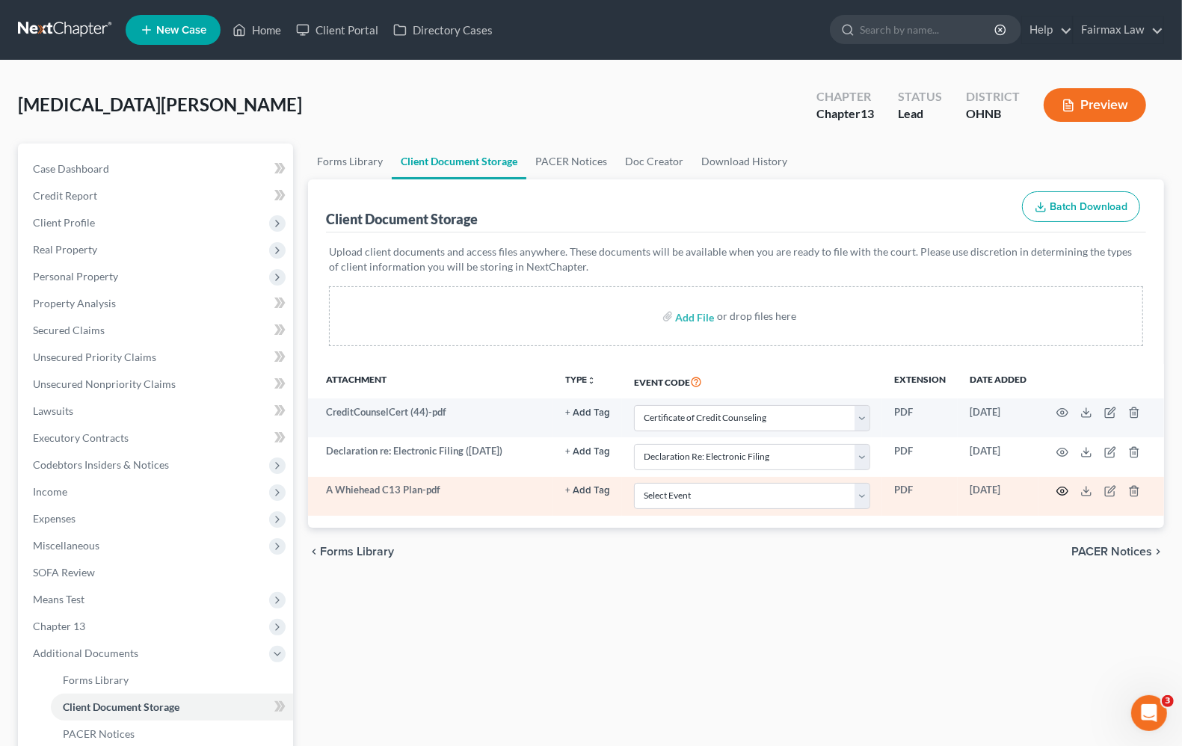
click at [1062, 491] on circle "button" at bounding box center [1062, 491] width 3 height 3
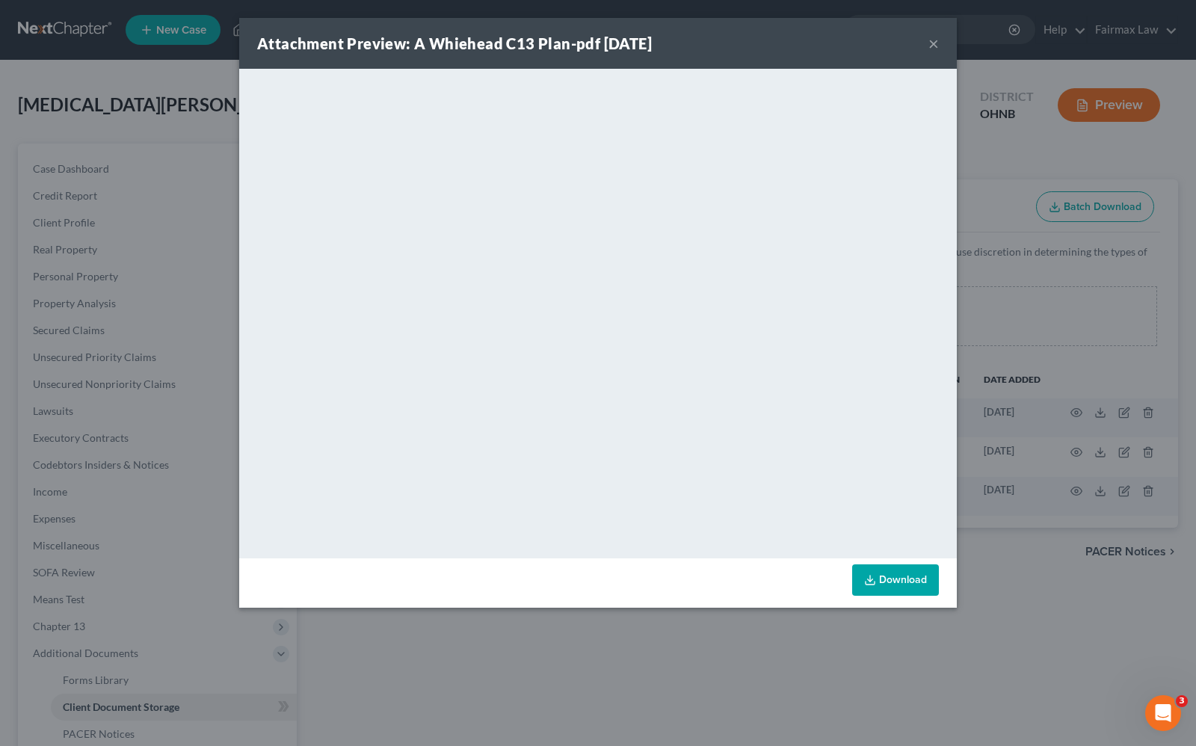
drag, startPoint x: 931, startPoint y: 41, endPoint x: 20, endPoint y: 198, distance: 924.1
click at [931, 41] on button "×" at bounding box center [934, 43] width 10 height 18
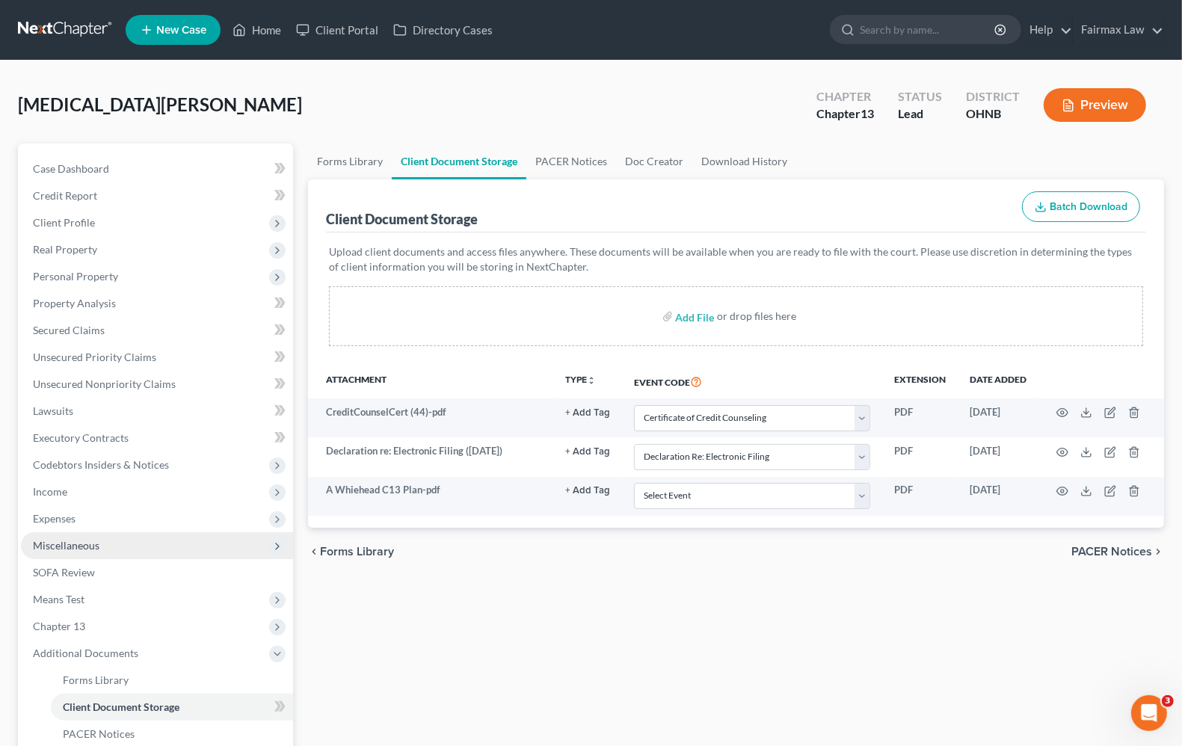
click at [68, 543] on span "Miscellaneous" at bounding box center [66, 545] width 67 height 13
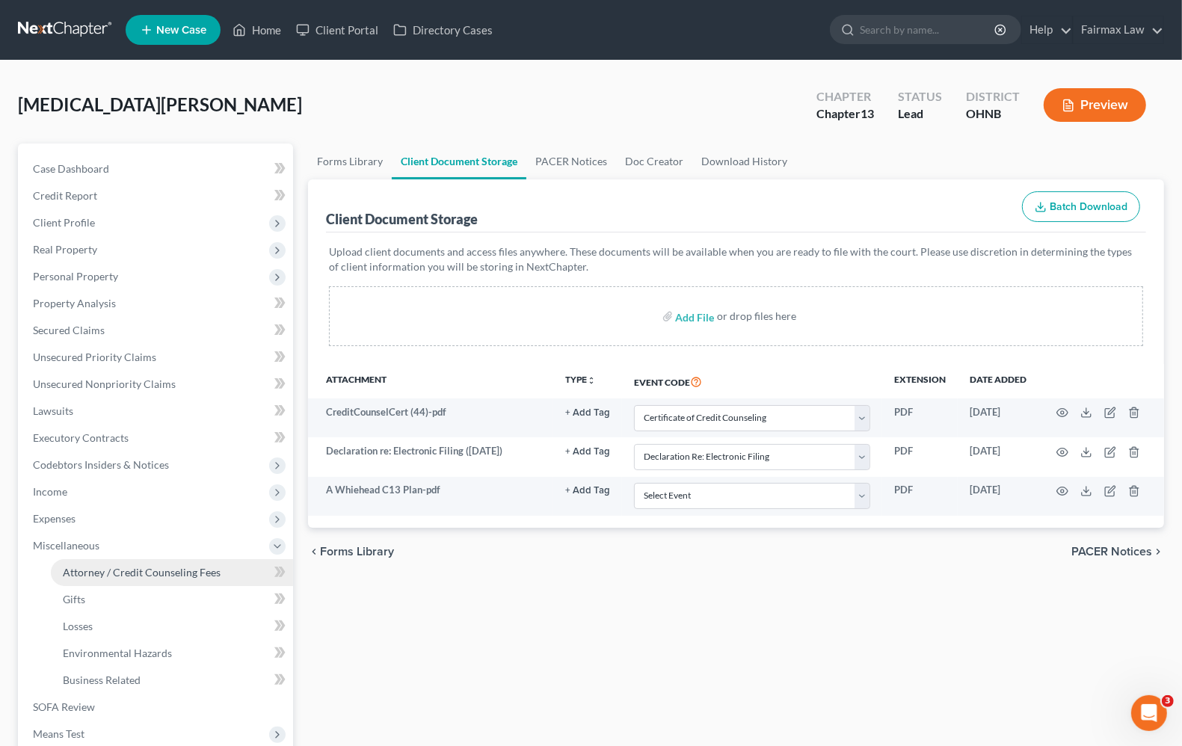
click at [73, 576] on span "Attorney / Credit Counseling Fees" at bounding box center [142, 572] width 158 height 13
select select "4"
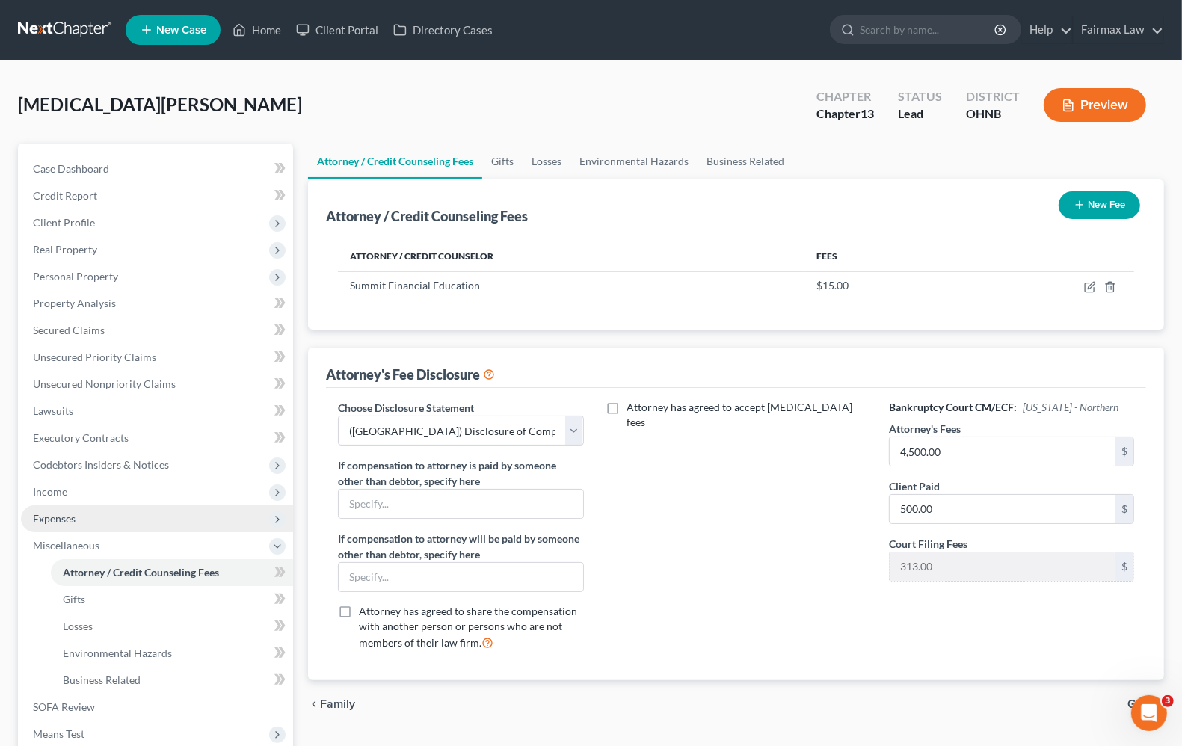
click at [73, 517] on span "Expenses" at bounding box center [54, 518] width 43 height 13
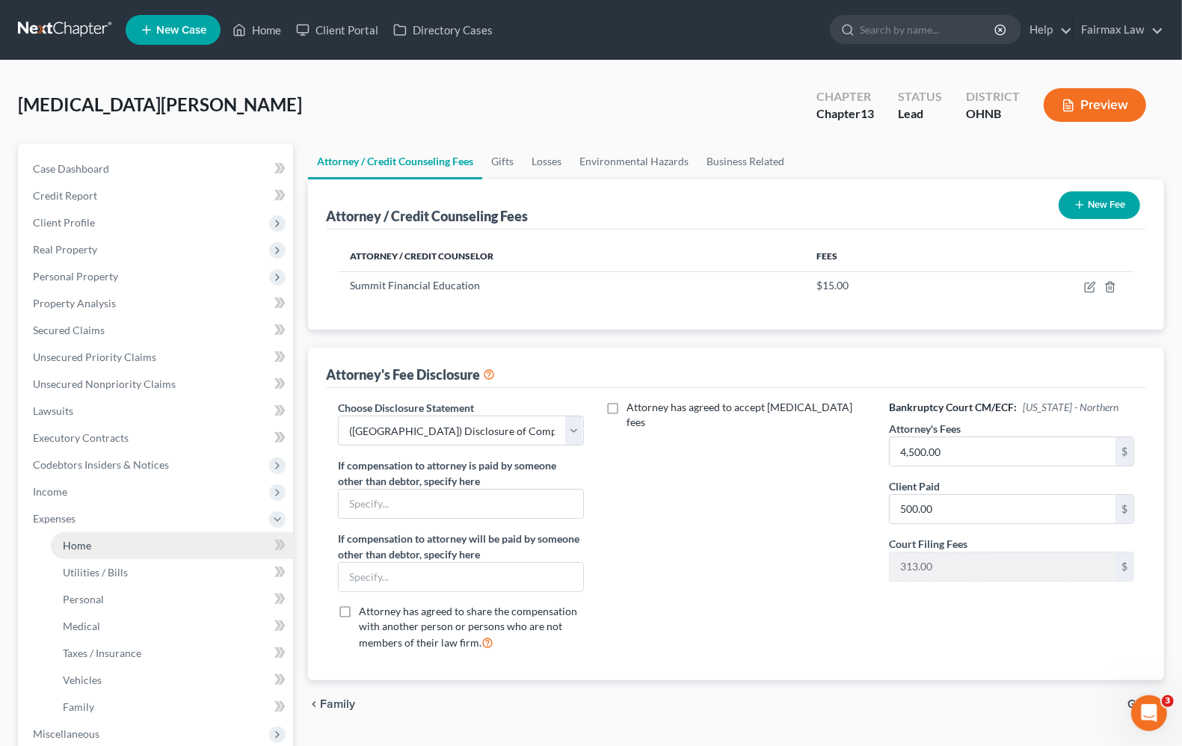
click at [118, 542] on link "Home" at bounding box center [172, 545] width 242 height 27
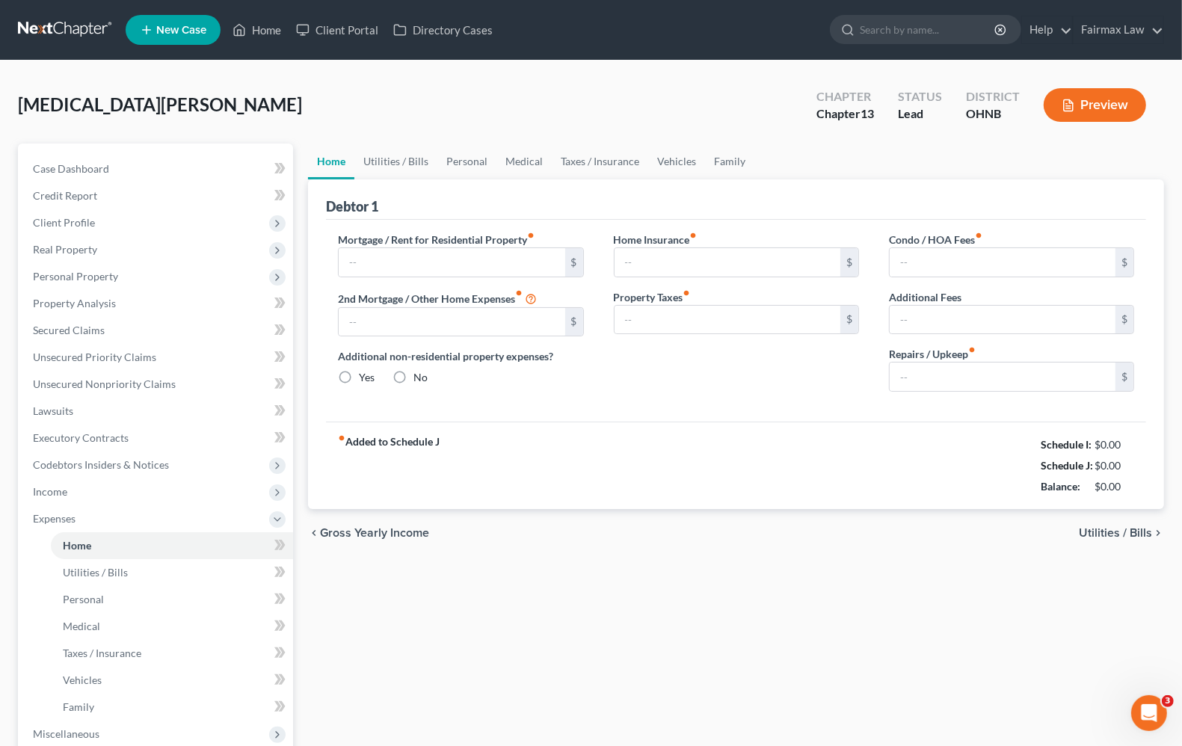
type input "0.00"
radio input "true"
type input "0.00"
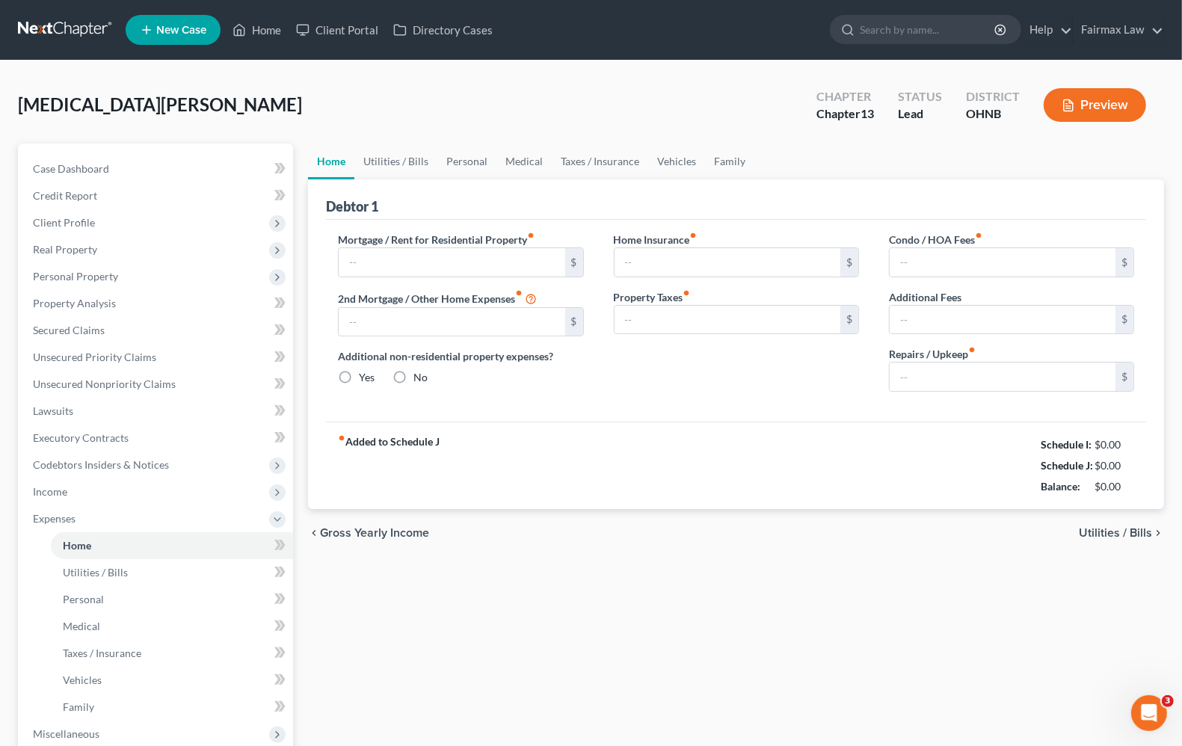
type input "0.00"
click at [1122, 533] on span "Utilities / Bills" at bounding box center [1115, 533] width 73 height 12
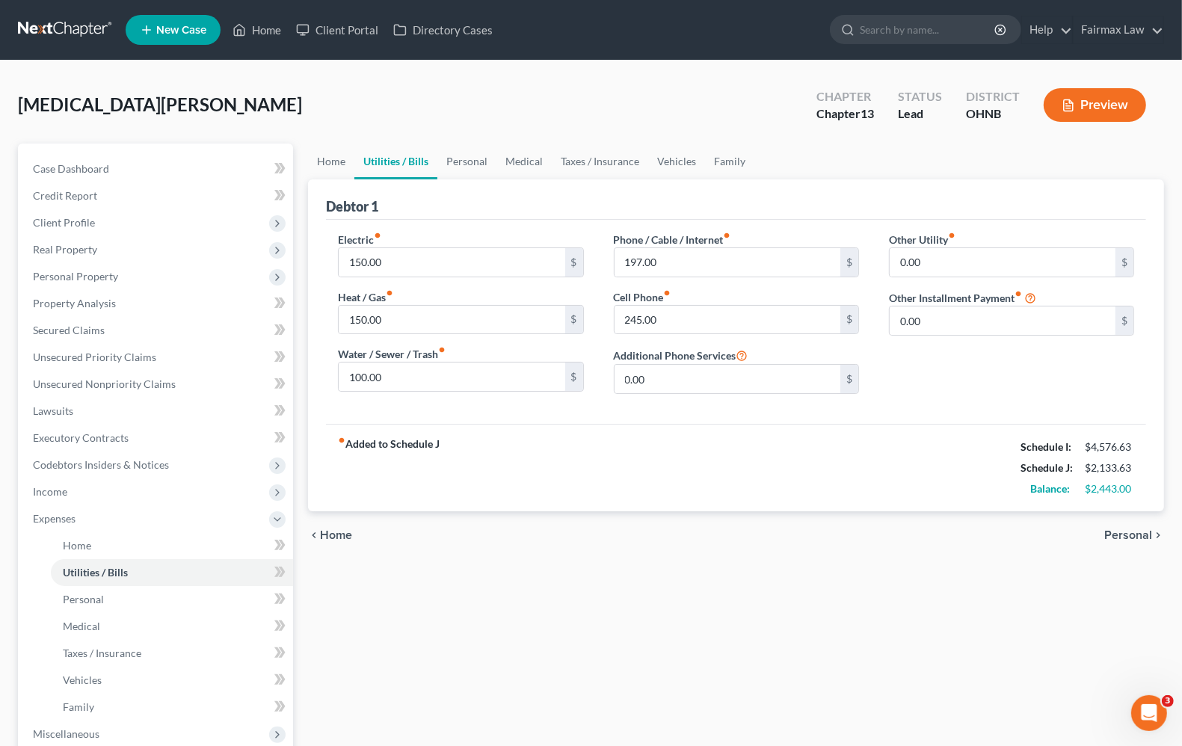
click at [1155, 535] on icon "chevron_right" at bounding box center [1158, 535] width 12 height 12
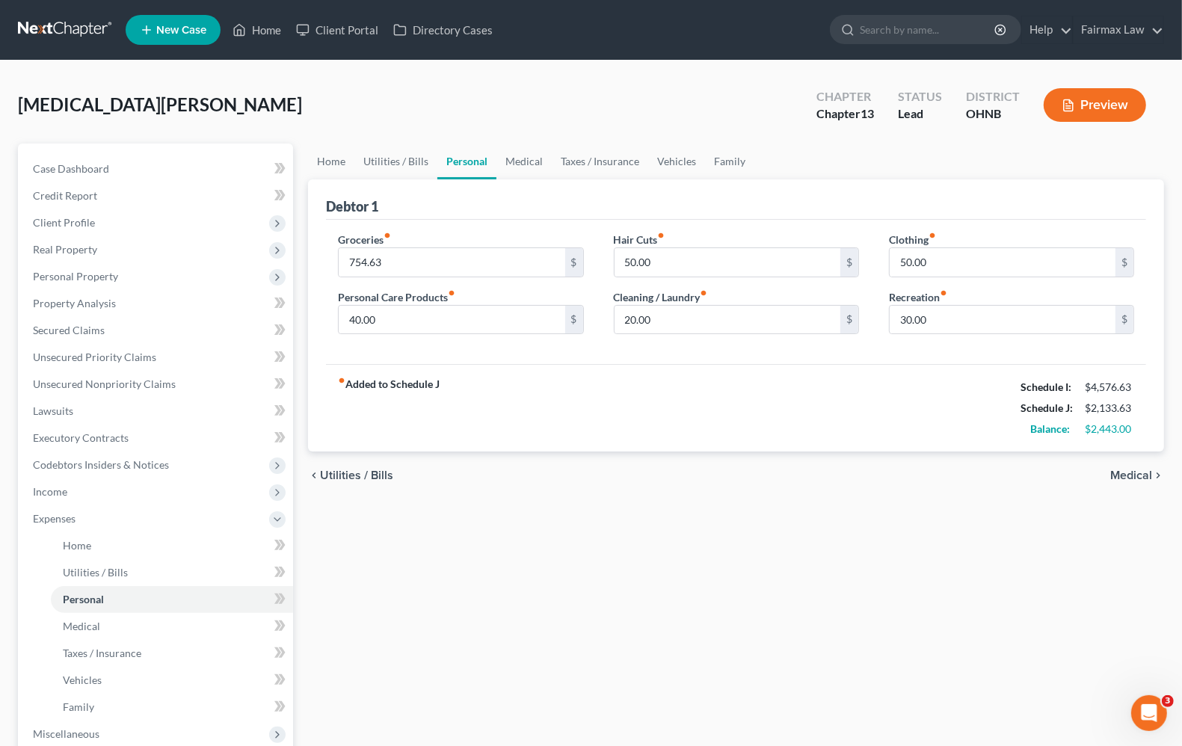
click at [1123, 470] on span "Medical" at bounding box center [1131, 476] width 42 height 12
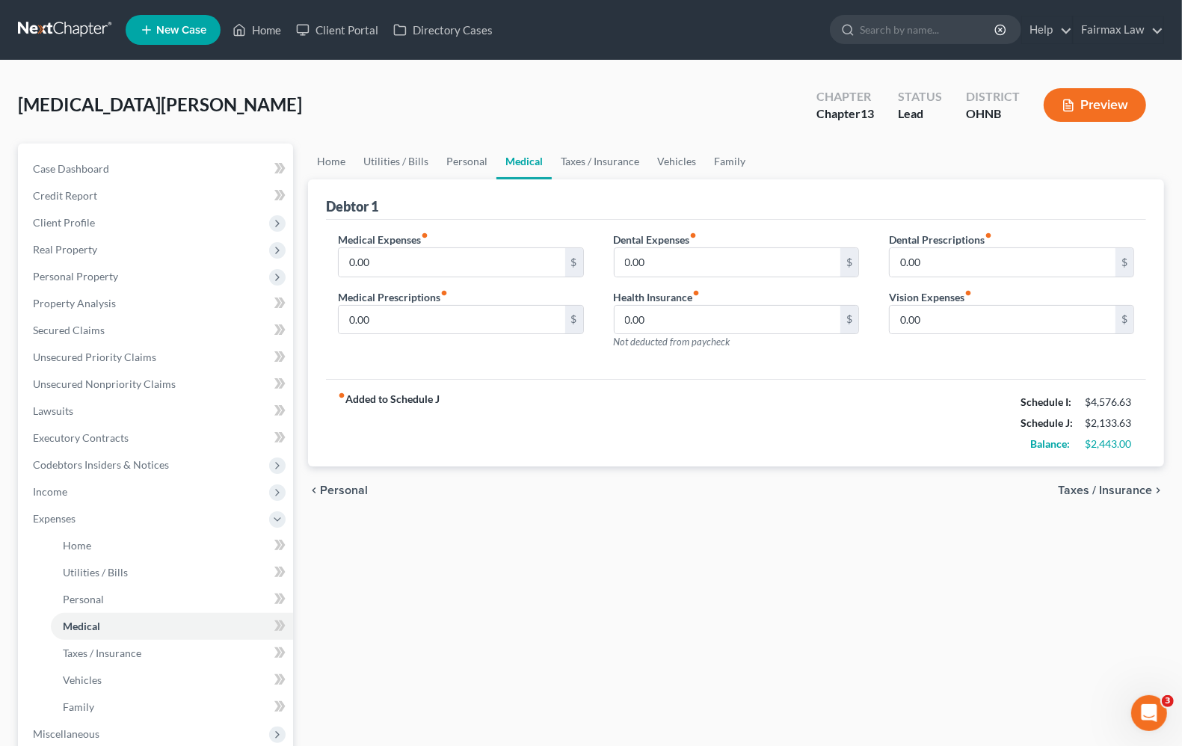
click at [1097, 490] on span "Taxes / Insurance" at bounding box center [1105, 491] width 94 height 12
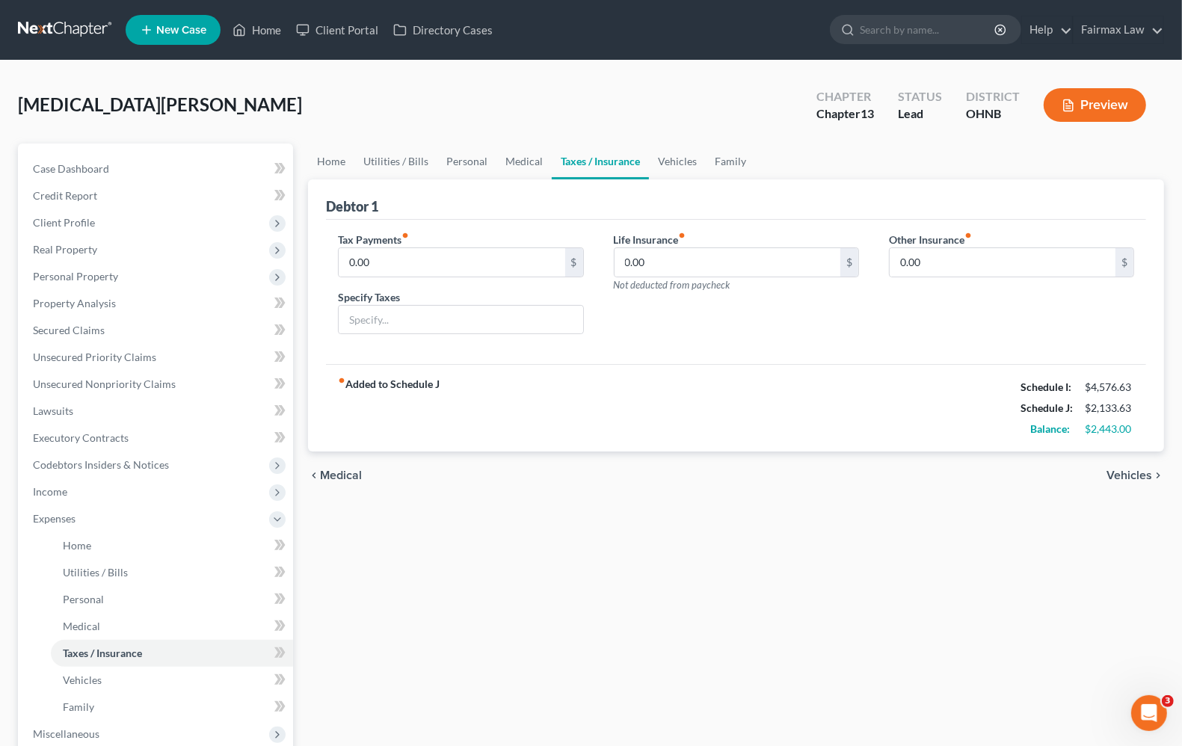
click at [1122, 473] on span "Vehicles" at bounding box center [1130, 476] width 46 height 12
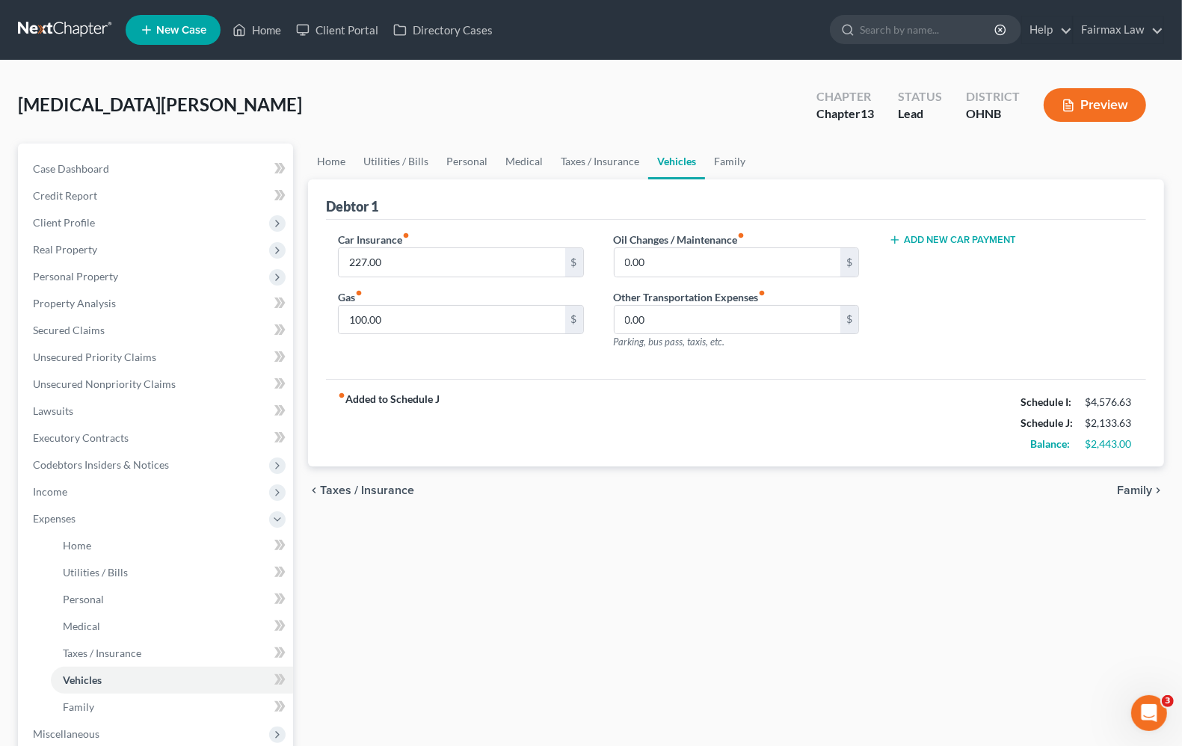
click at [1129, 493] on span "Family" at bounding box center [1134, 491] width 35 height 12
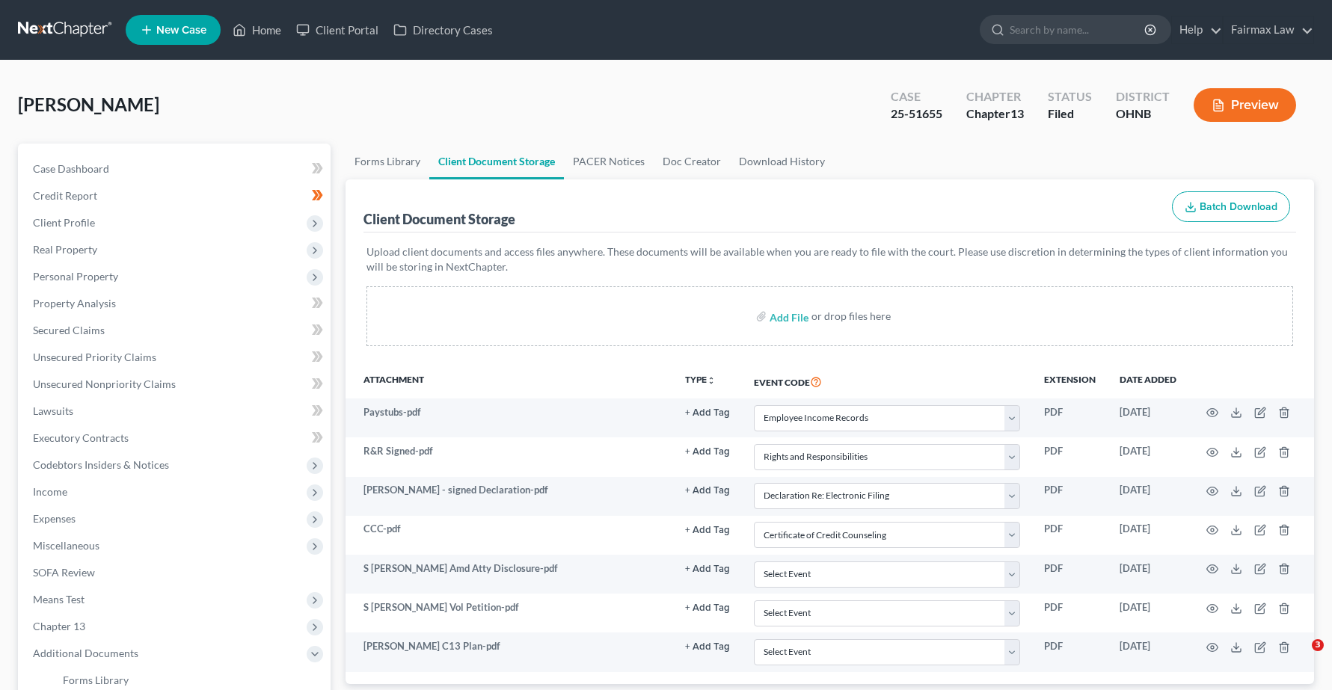
select select "20"
select select "26"
select select "16"
select select "5"
click at [277, 30] on link "Home" at bounding box center [257, 29] width 64 height 27
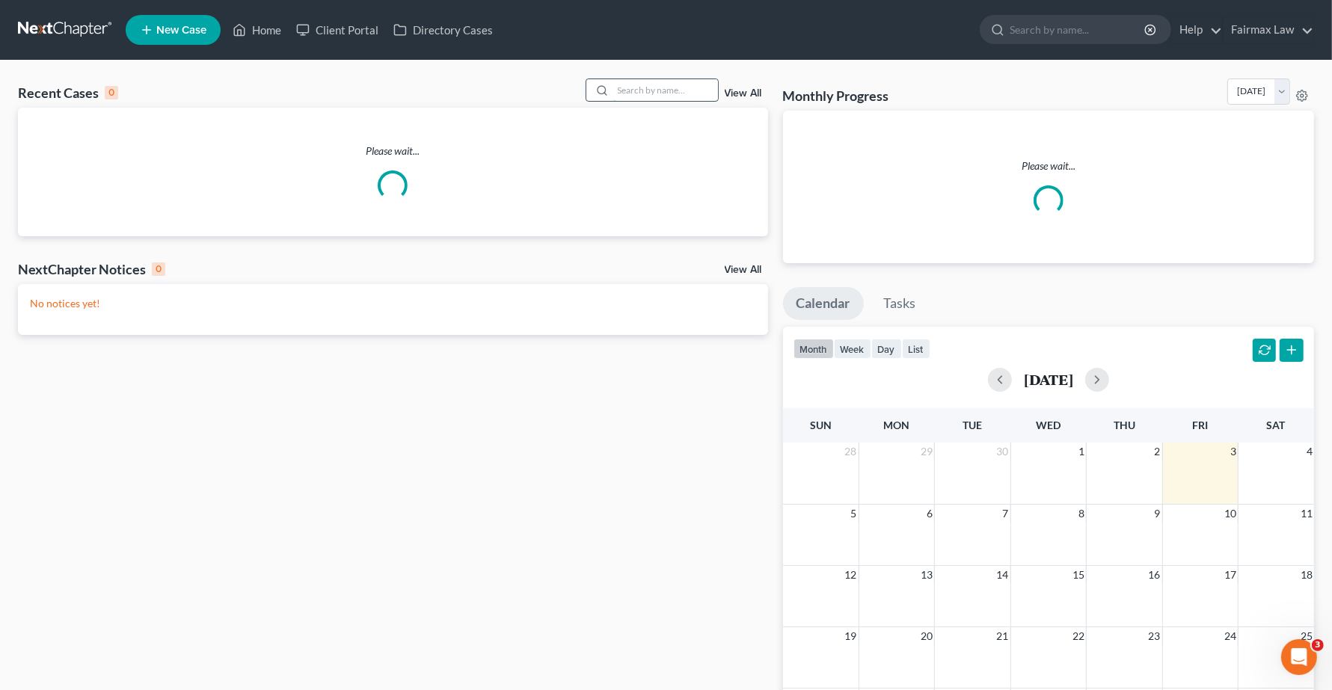
click at [653, 92] on input "search" at bounding box center [665, 90] width 105 height 22
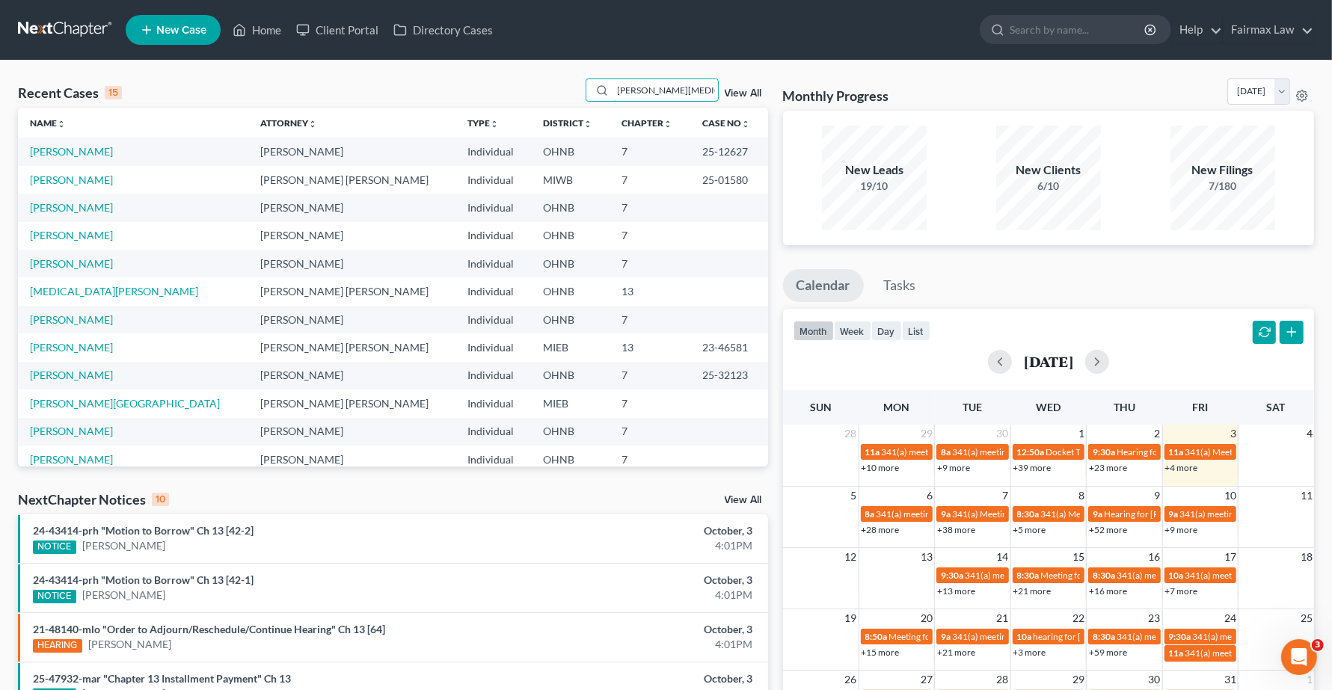
drag, startPoint x: 700, startPoint y: 93, endPoint x: 36, endPoint y: 36, distance: 666.5
click at [16, 45] on div "Home New Case Client Portal Directory Cases Fairmax Law [PERSON_NAME][EMAIL_ADD…" at bounding box center [666, 538] width 1332 height 1076
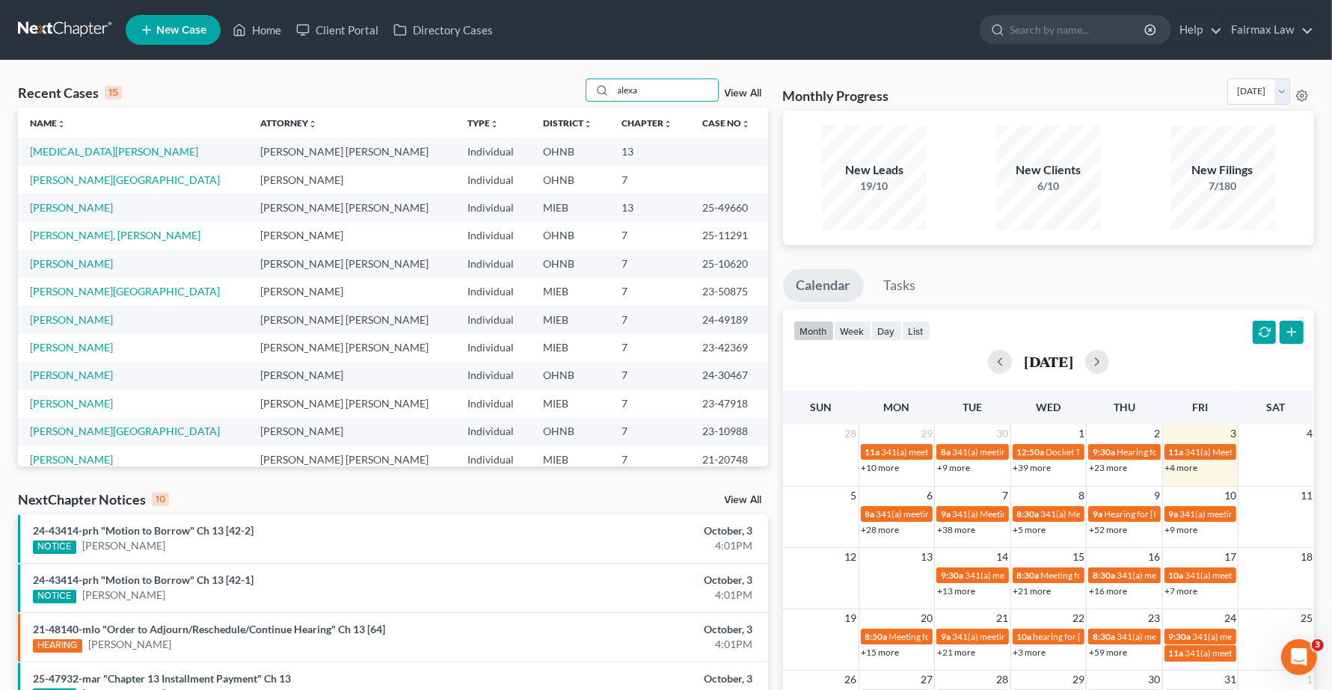
type input "alexa"
click at [52, 159] on td "[MEDICAL_DATA][PERSON_NAME]" at bounding box center [133, 152] width 230 height 28
click at [58, 152] on link "[MEDICAL_DATA][PERSON_NAME]" at bounding box center [114, 151] width 168 height 13
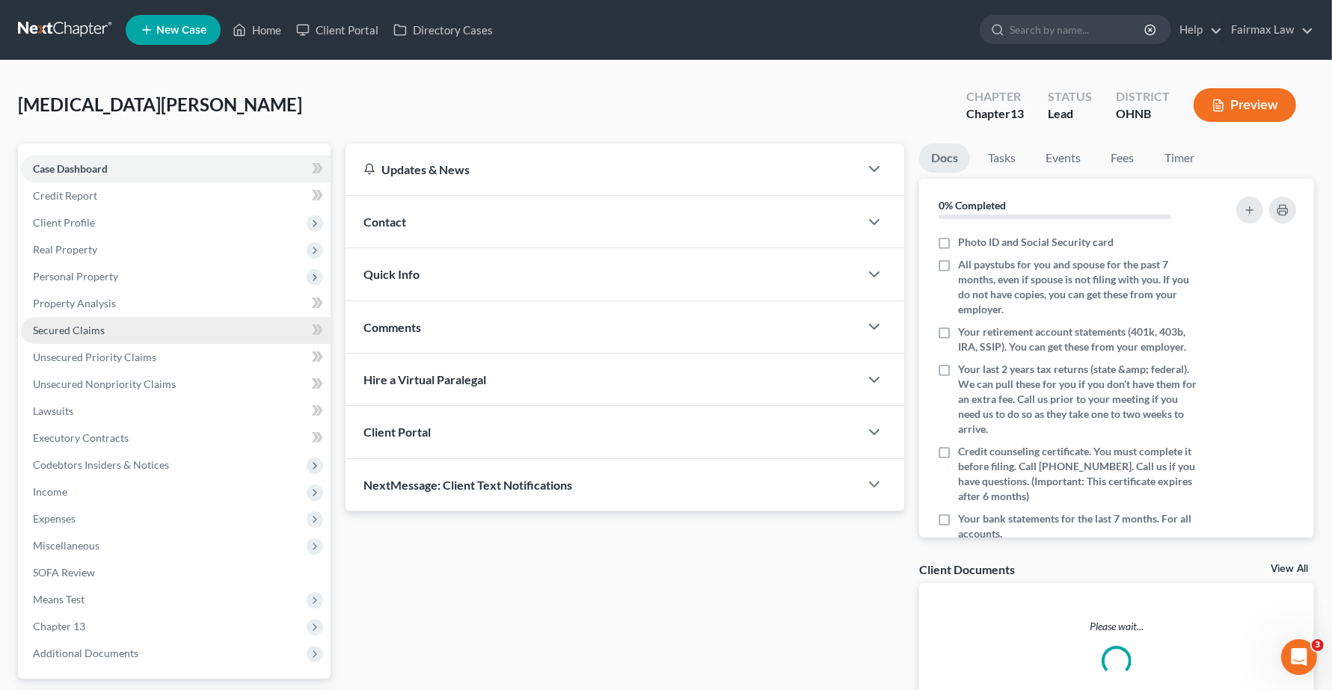
drag, startPoint x: 67, startPoint y: 331, endPoint x: 82, endPoint y: 330, distance: 15.0
click at [67, 331] on span "Secured Claims" at bounding box center [69, 330] width 72 height 13
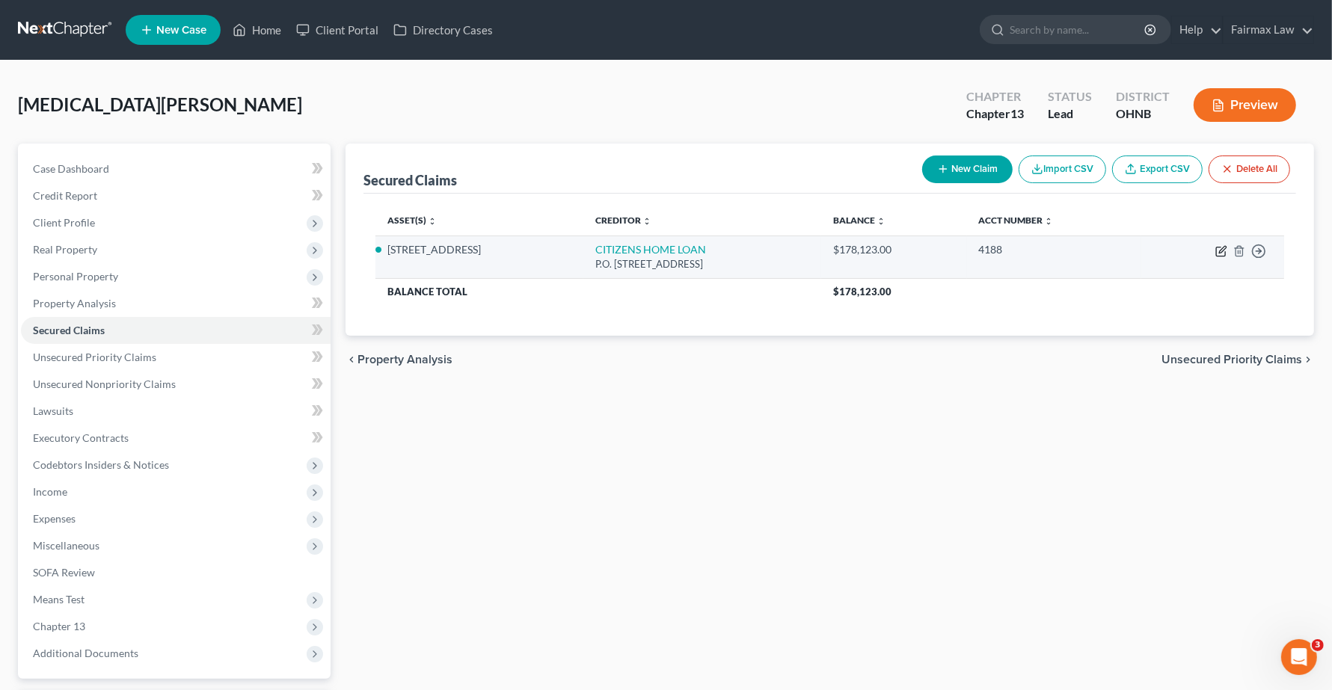
click at [1217, 254] on icon "button" at bounding box center [1221, 251] width 12 height 12
select select "48"
select select "2"
select select "0"
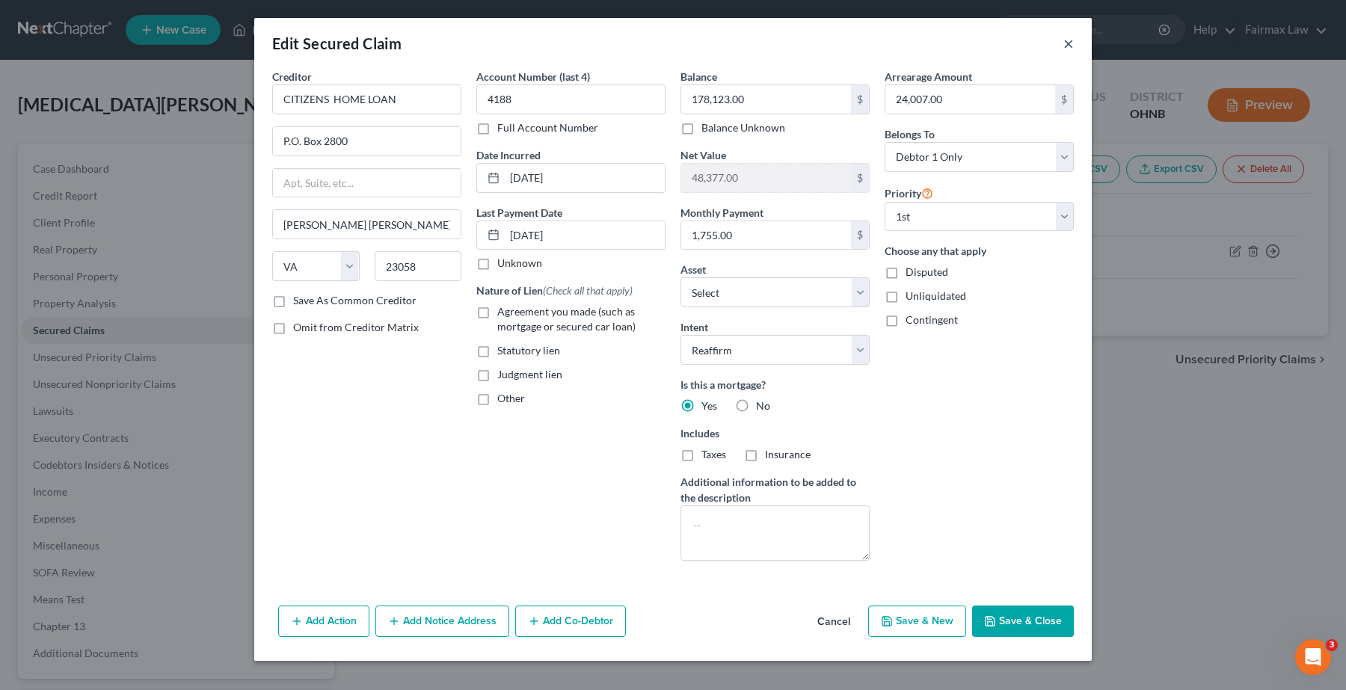
click at [1066, 43] on button "×" at bounding box center [1068, 43] width 10 height 18
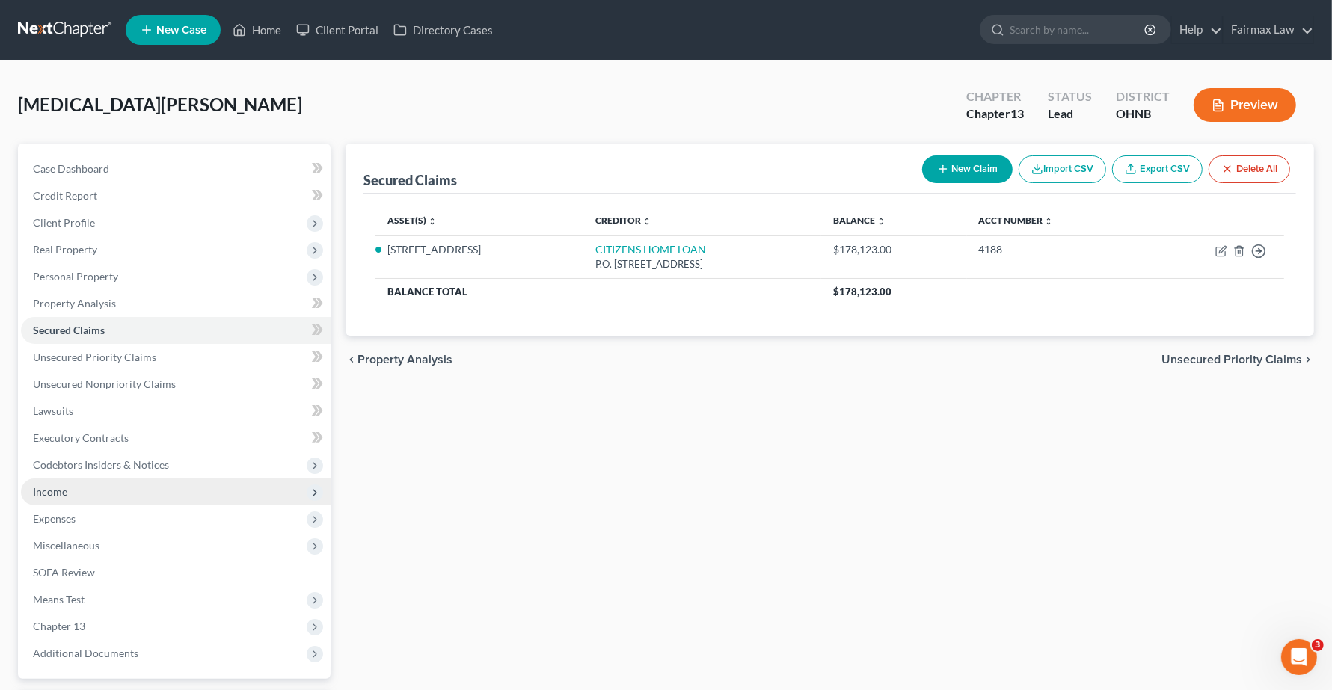
click at [45, 493] on span "Income" at bounding box center [50, 491] width 34 height 13
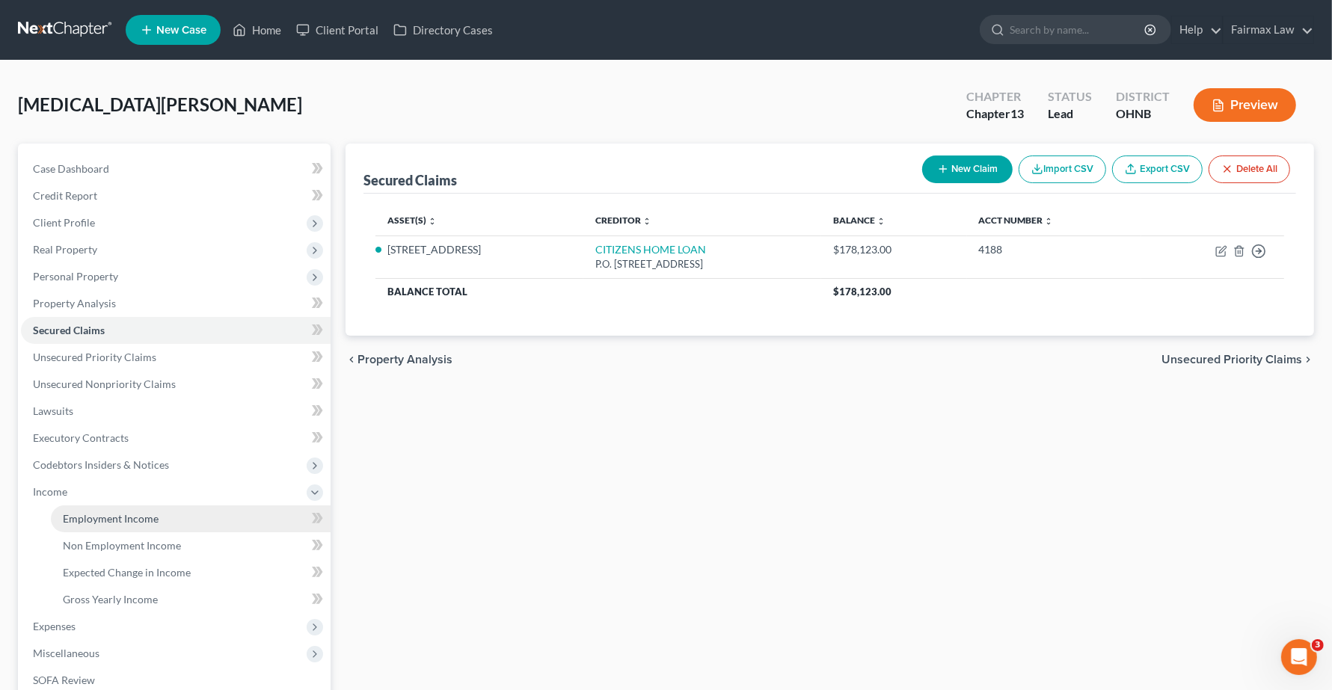
click at [76, 516] on span "Employment Income" at bounding box center [111, 518] width 96 height 13
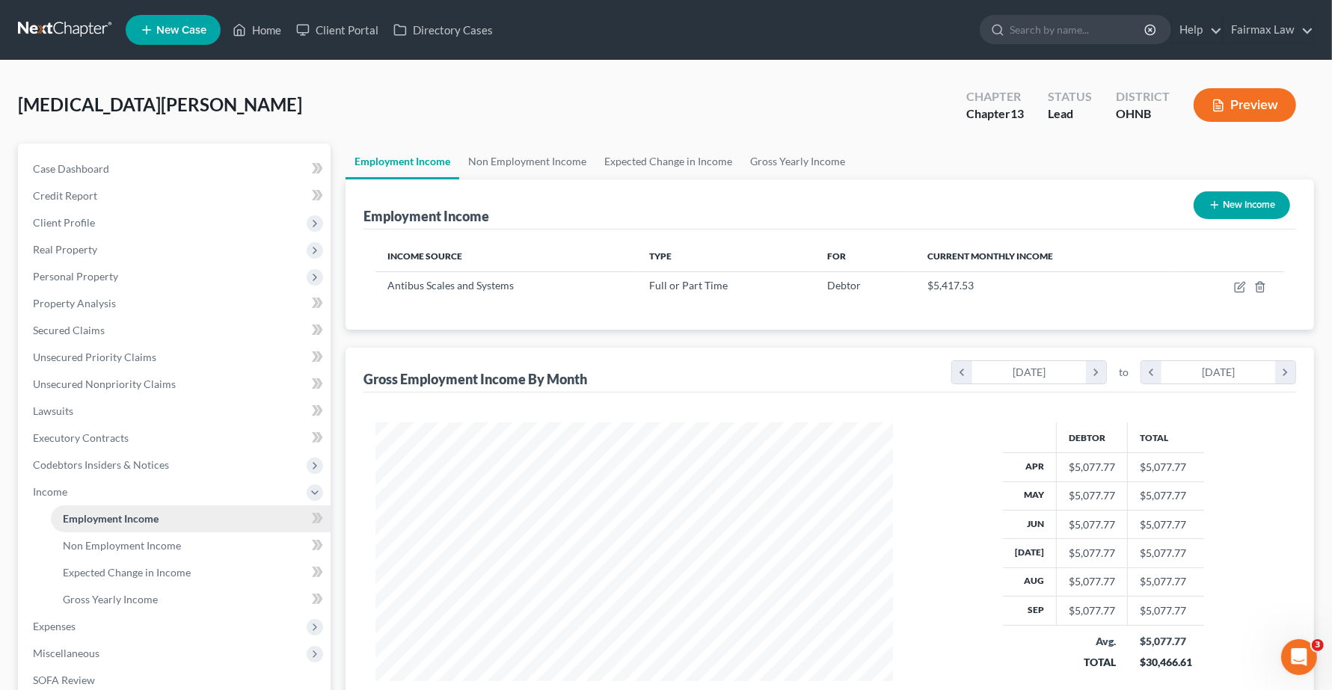
scroll to position [269, 547]
click at [55, 621] on span "Expenses" at bounding box center [54, 626] width 43 height 13
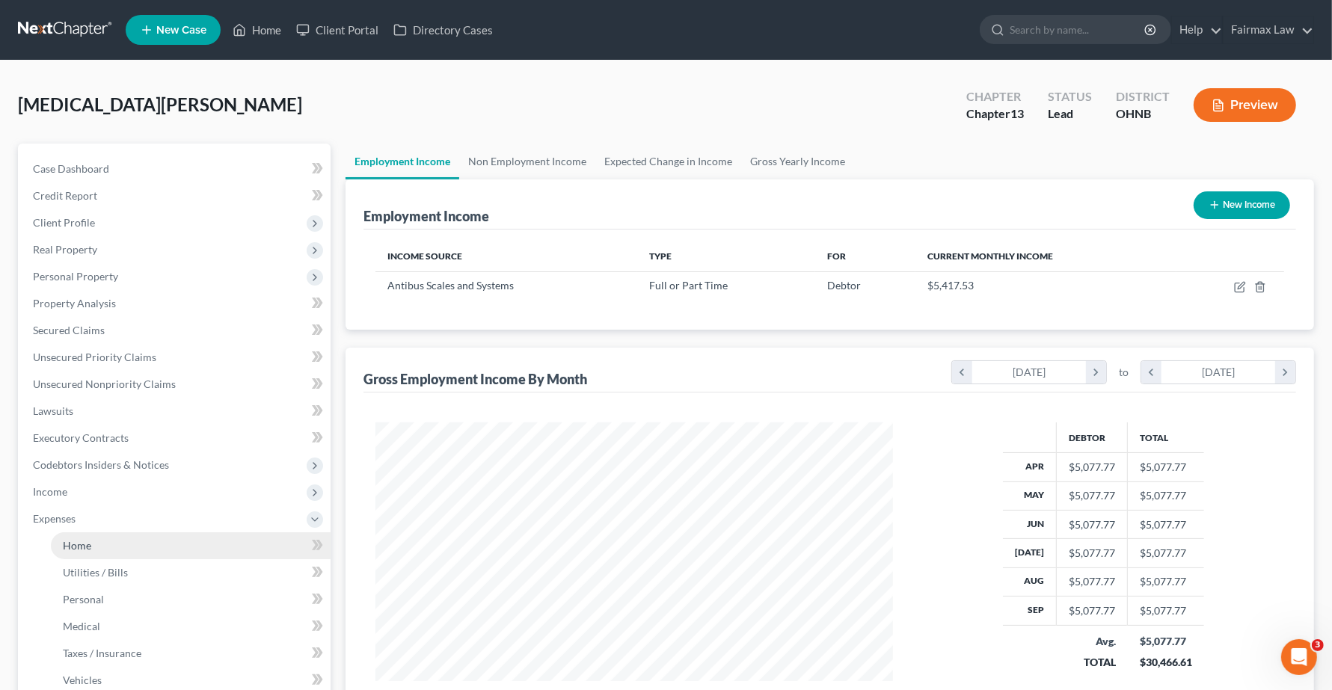
click at [81, 544] on span "Home" at bounding box center [77, 545] width 28 height 13
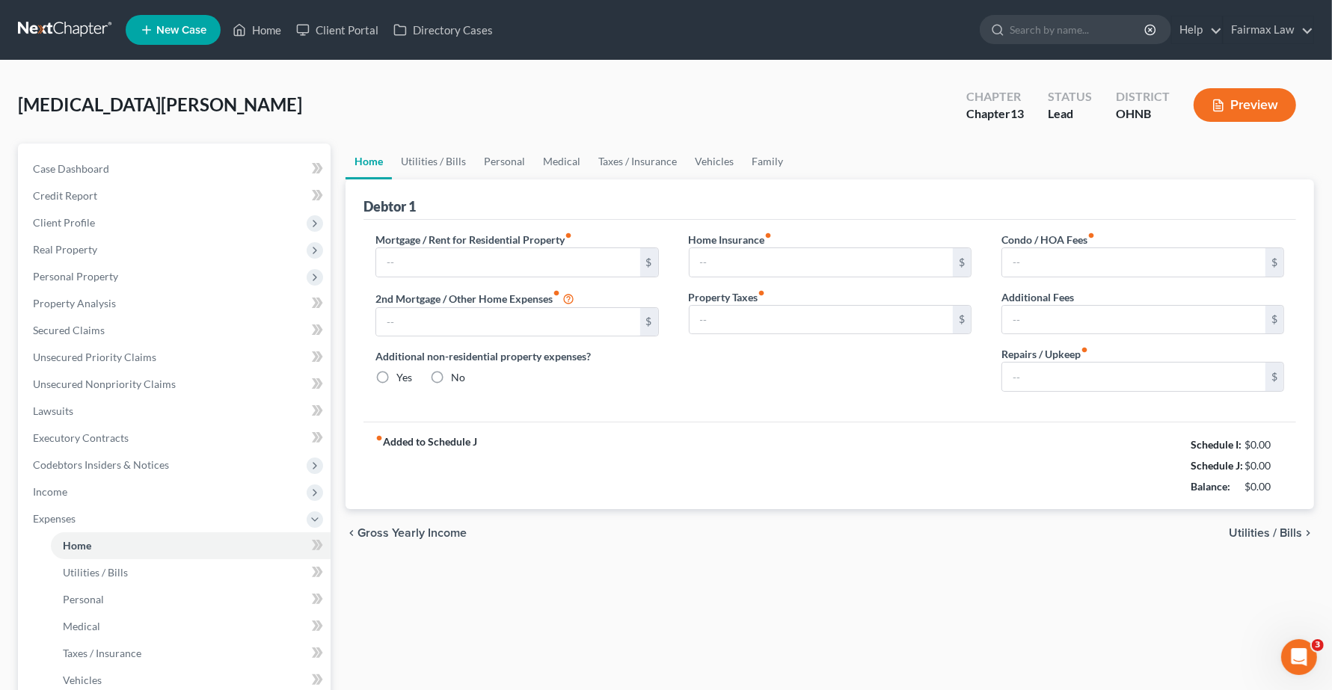
type input "0.00"
radio input "true"
type input "0.00"
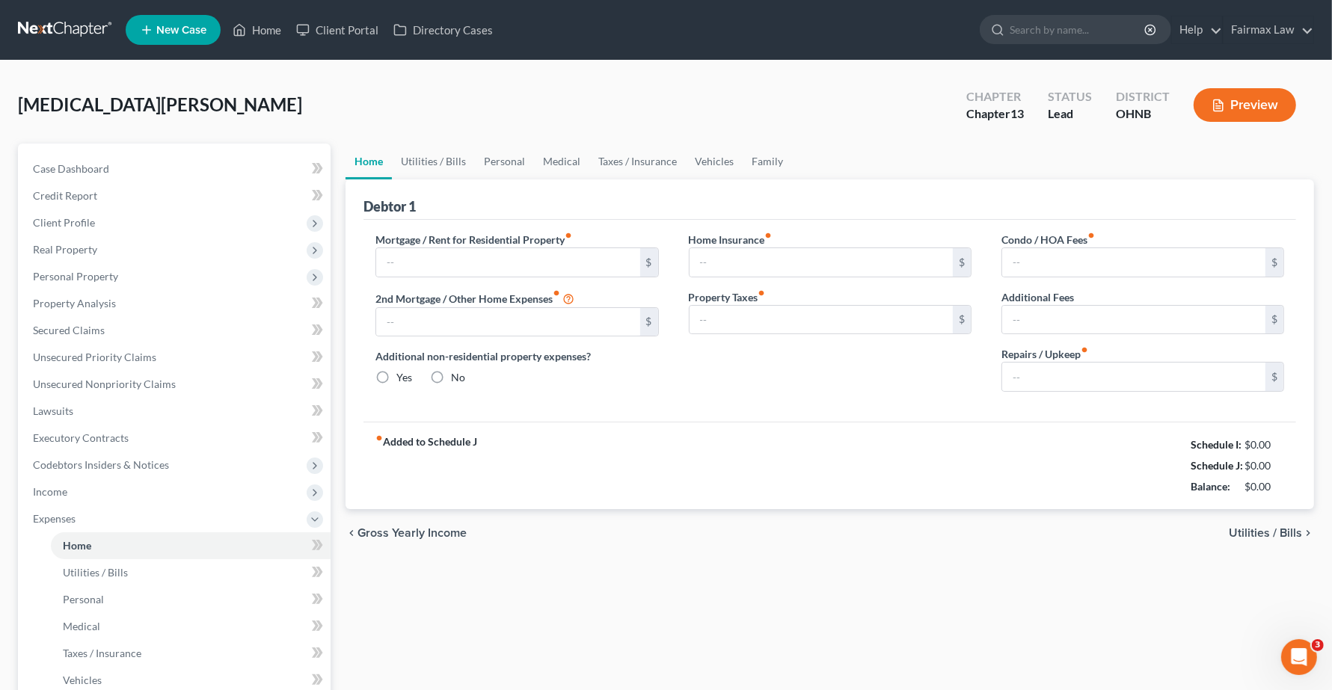
type input "0.00"
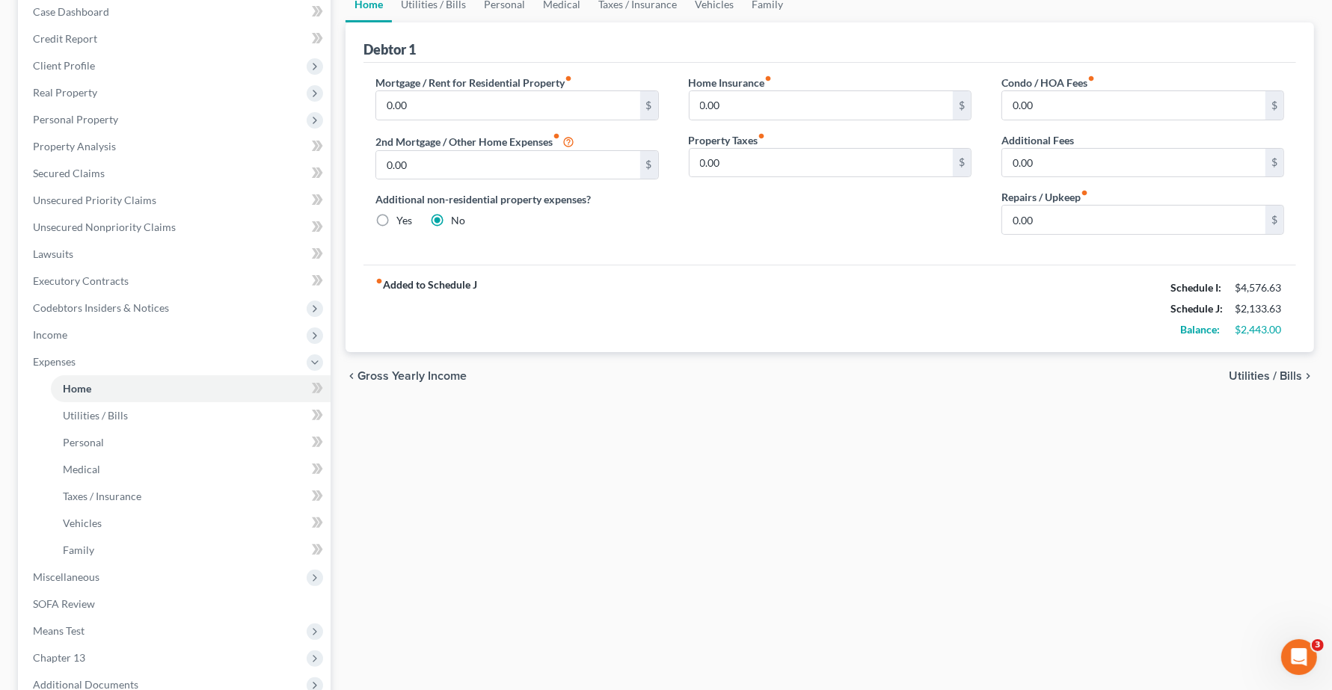
scroll to position [319, 0]
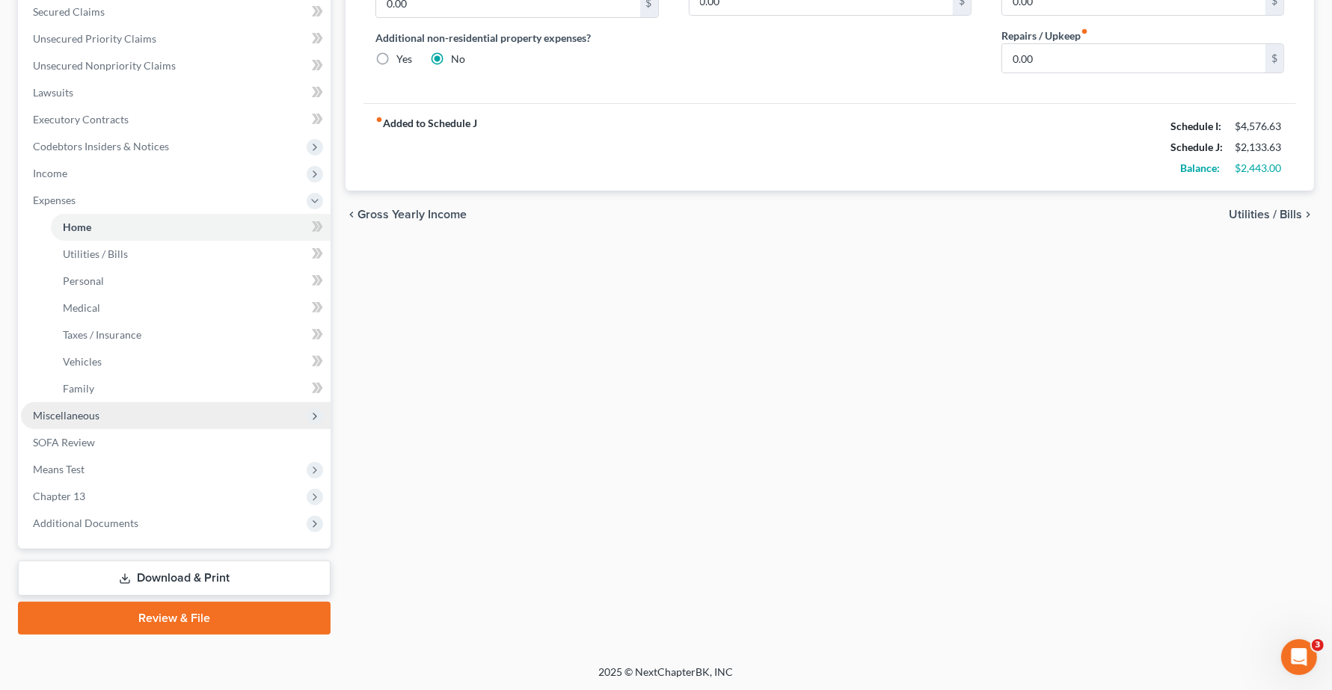
click at [53, 416] on span "Miscellaneous" at bounding box center [66, 415] width 67 height 13
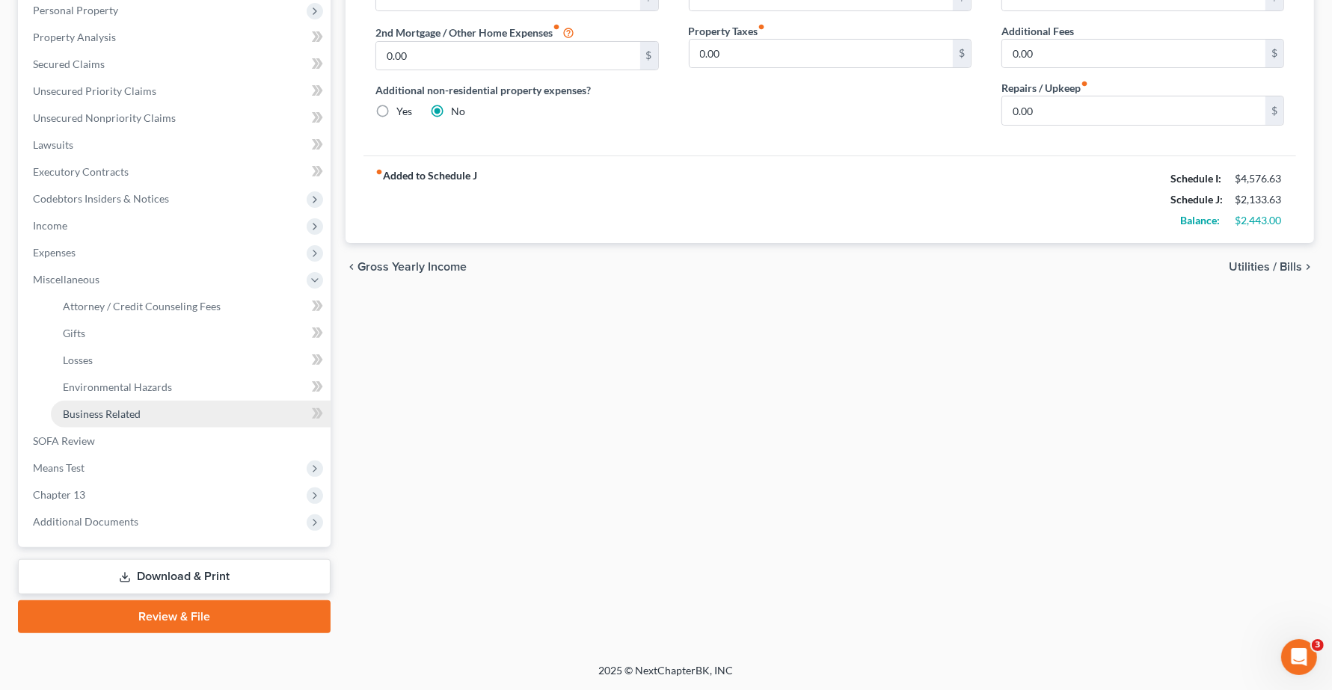
scroll to position [264, 0]
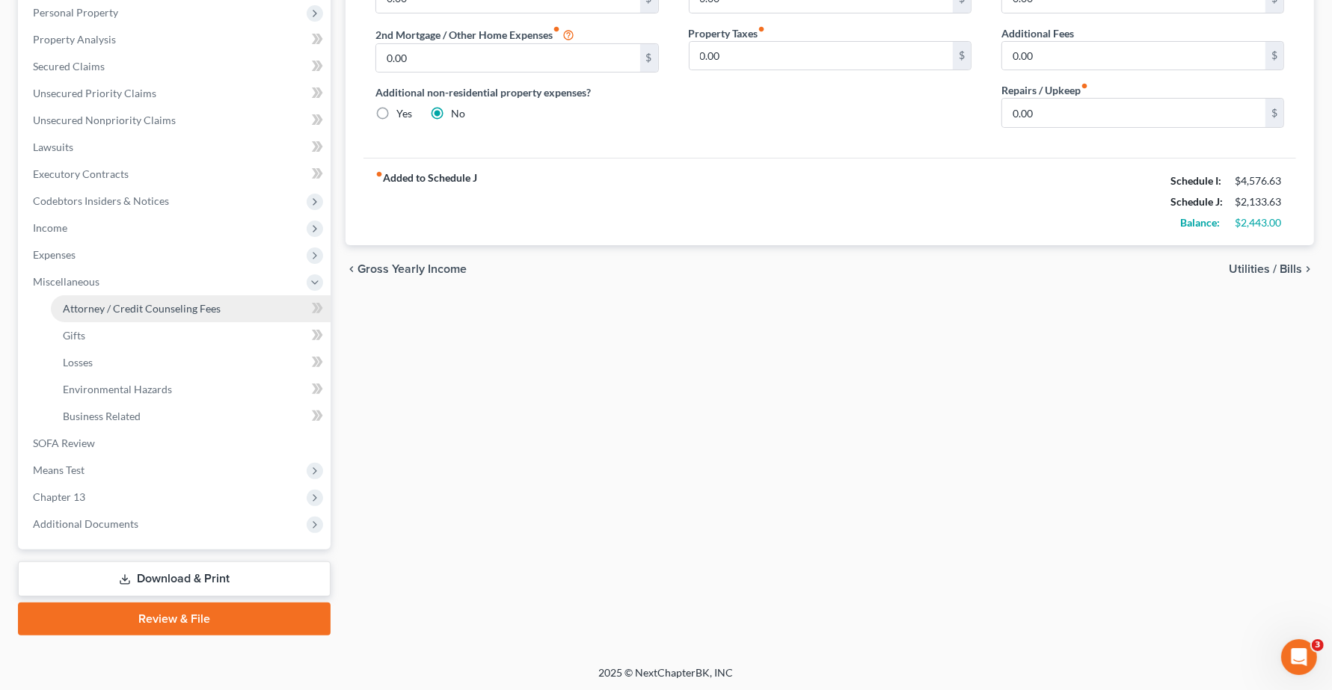
click at [215, 304] on span "Attorney / Credit Counseling Fees" at bounding box center [142, 308] width 158 height 13
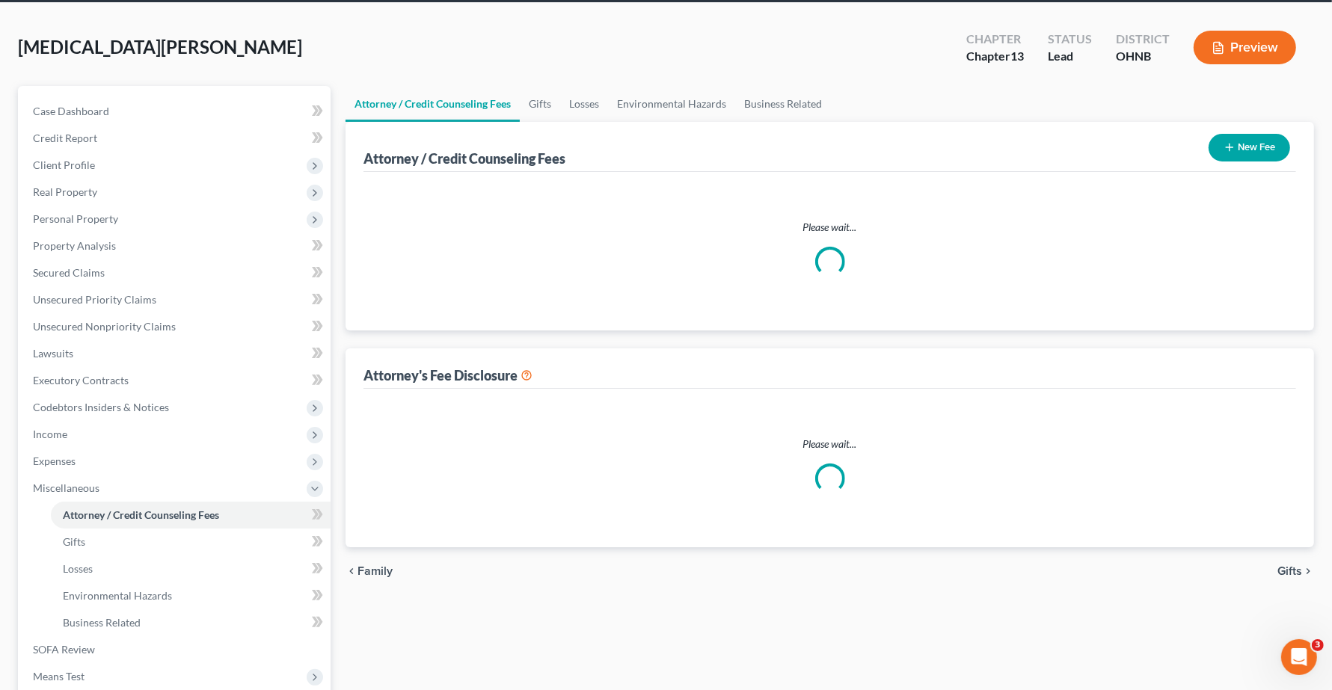
scroll to position [2, 0]
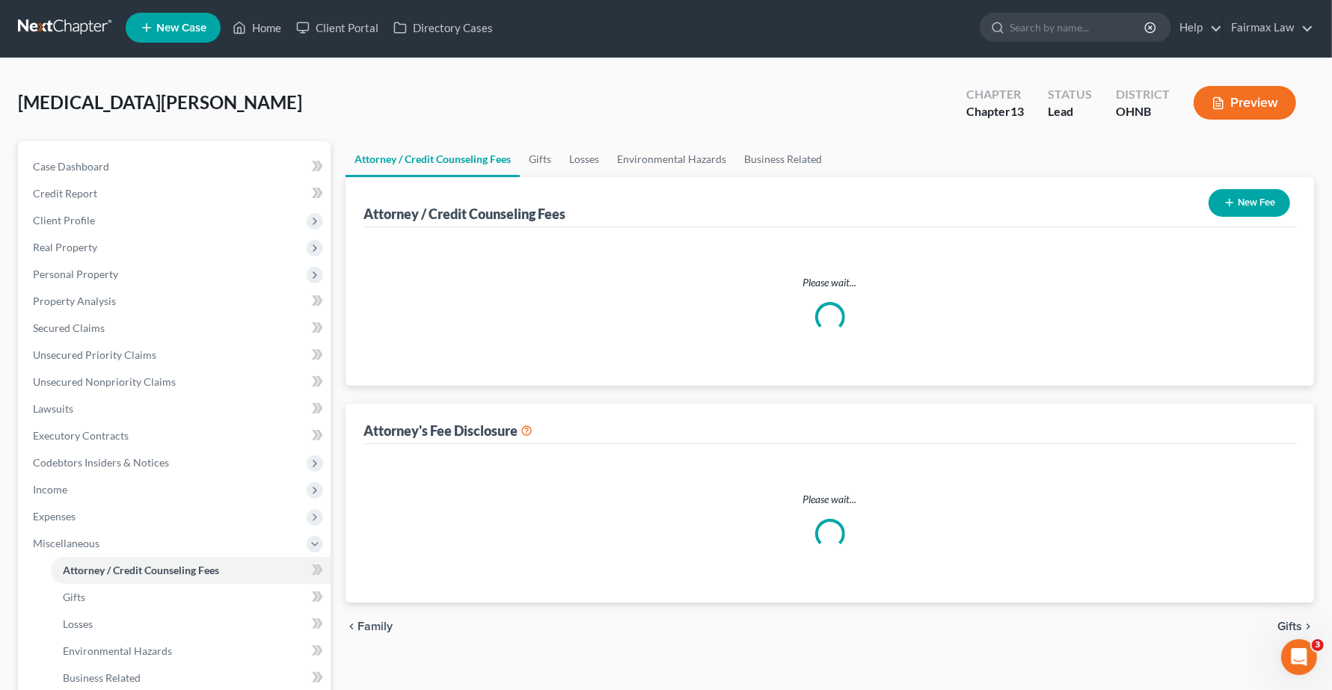
select select "4"
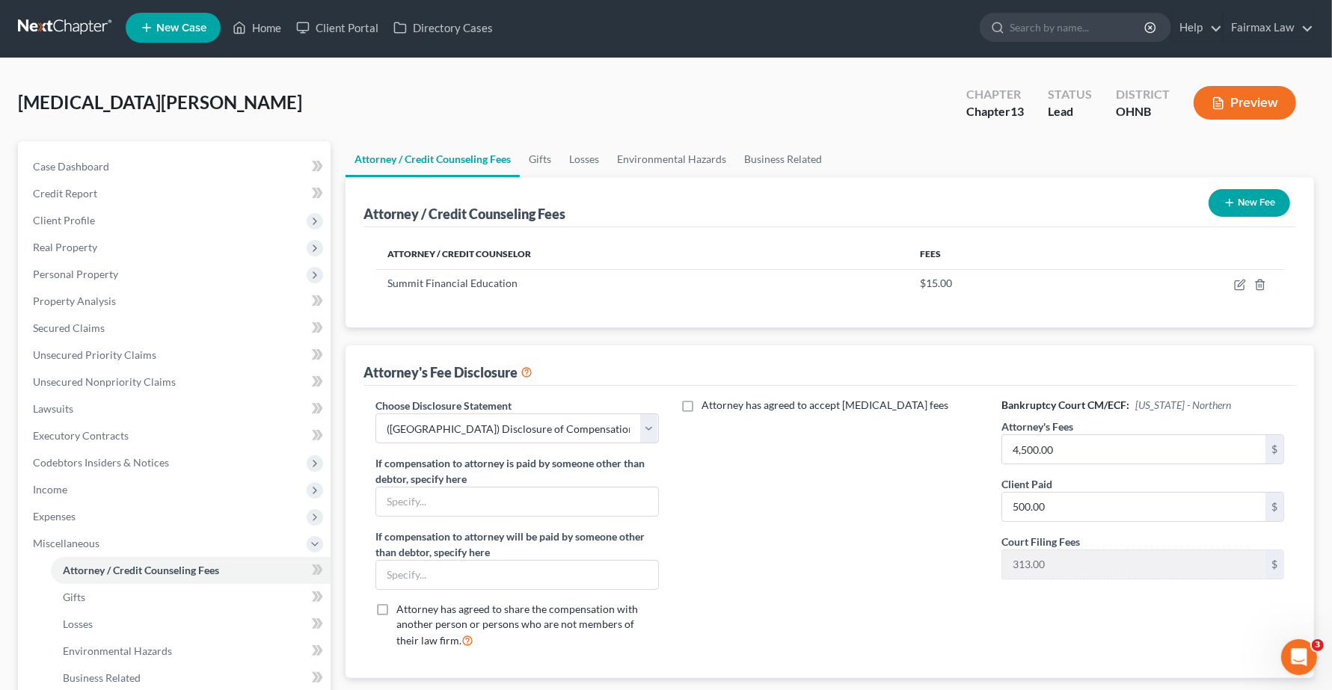
scroll to position [0, 0]
